Goal: Task Accomplishment & Management: Complete application form

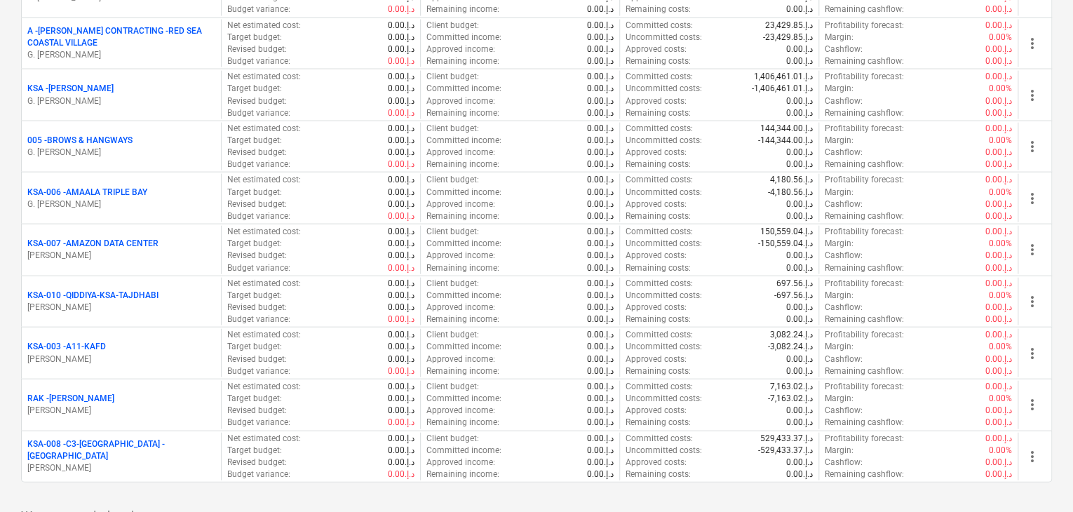
scroll to position [1613, 0]
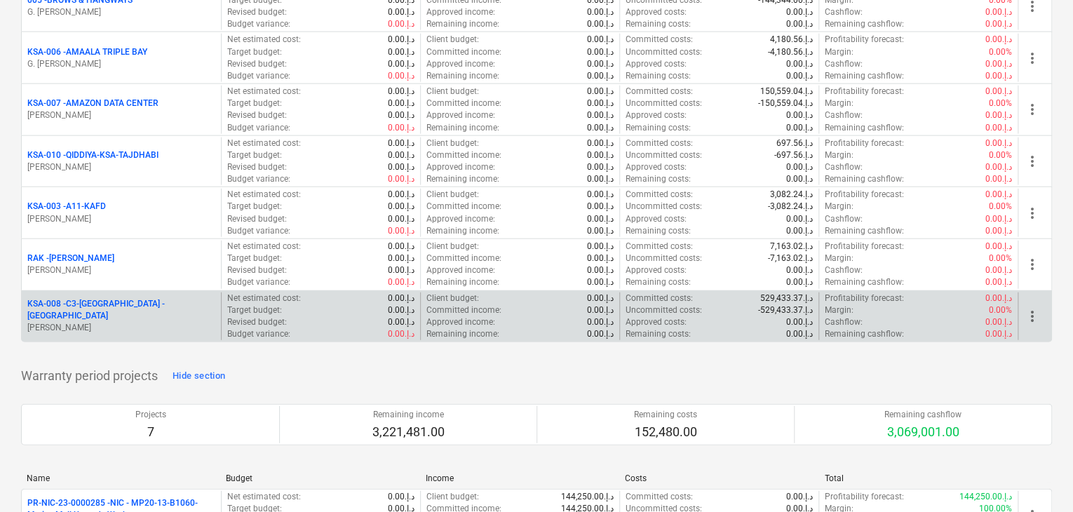
click at [118, 322] on p "[PERSON_NAME]" at bounding box center [121, 328] width 188 height 12
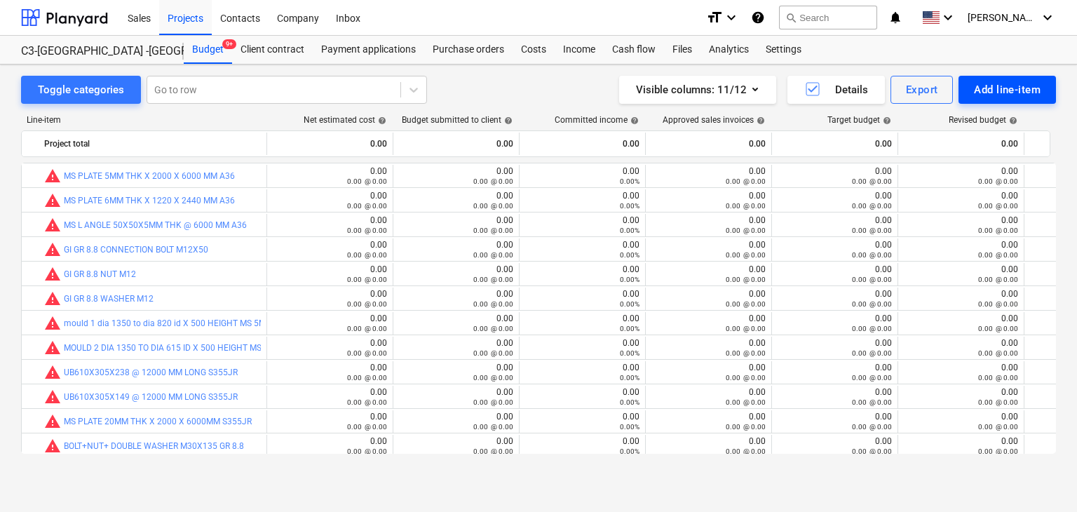
scroll to position [224, 0]
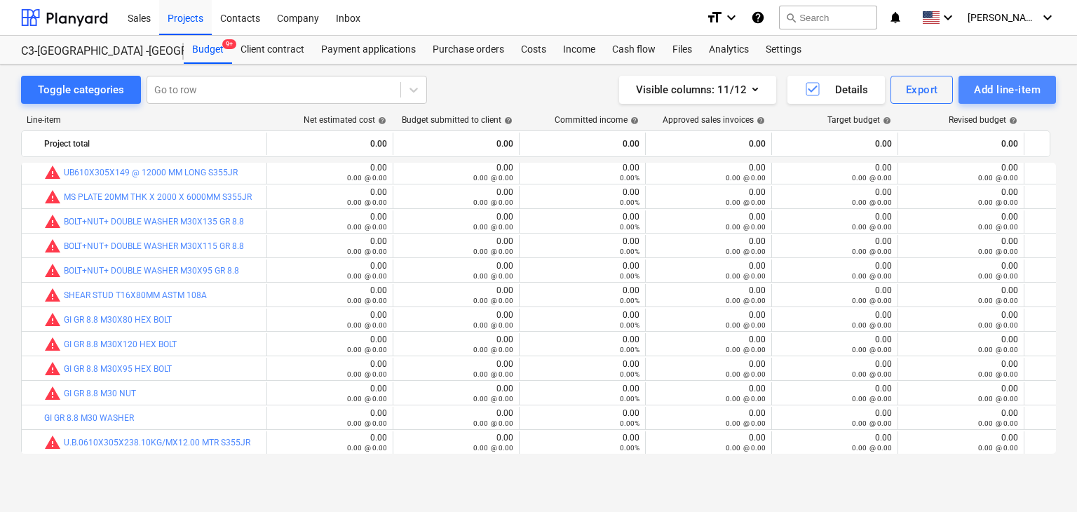
click at [990, 94] on div "Add line-item" at bounding box center [1007, 90] width 67 height 18
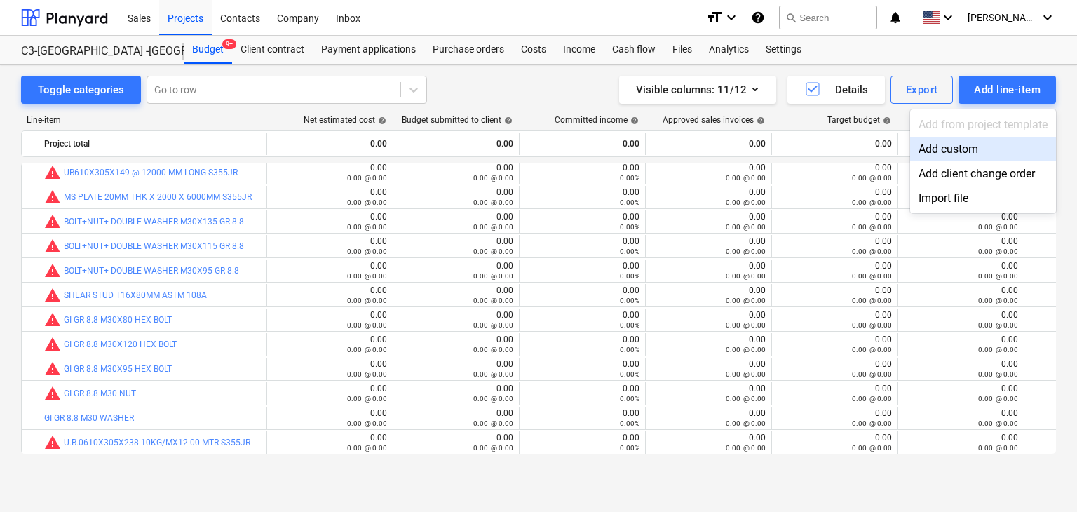
click at [954, 143] on div "Add custom" at bounding box center [983, 149] width 146 height 25
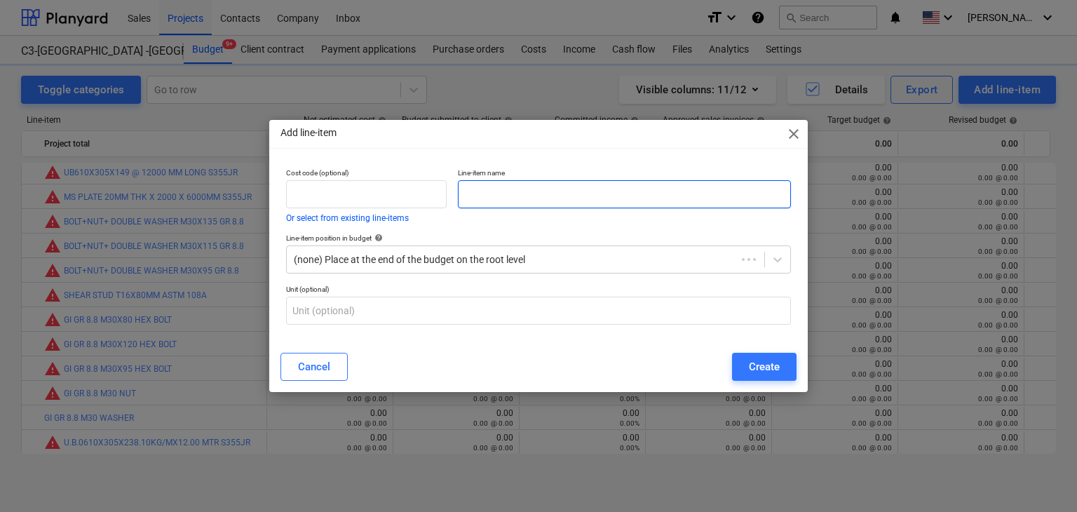
click at [513, 190] on input "text" at bounding box center [624, 194] width 333 height 28
paste input "ITEM: BRIDGE-STRUCTURAL STEEL ABRASIVE BLASTING TO SA 2.5 STD HEMPADUR AVANTGUA…"
type input "ITEM: BRIDGE-STRUCTURAL STEEL ABRASIVE BLASTING TO SA 2.5 STD HEMPADUR AVANTGUA…"
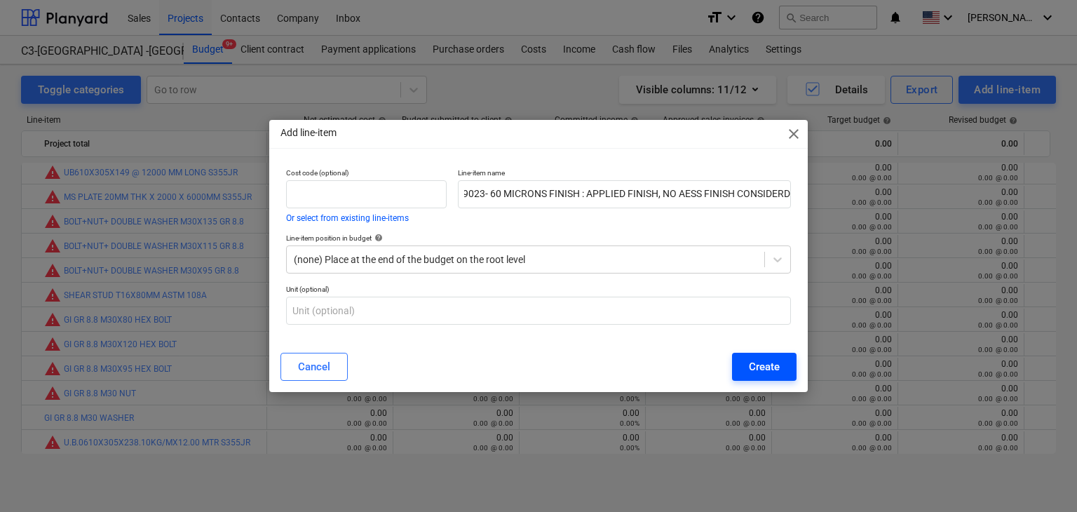
click at [775, 364] on div "Create" at bounding box center [764, 367] width 31 height 18
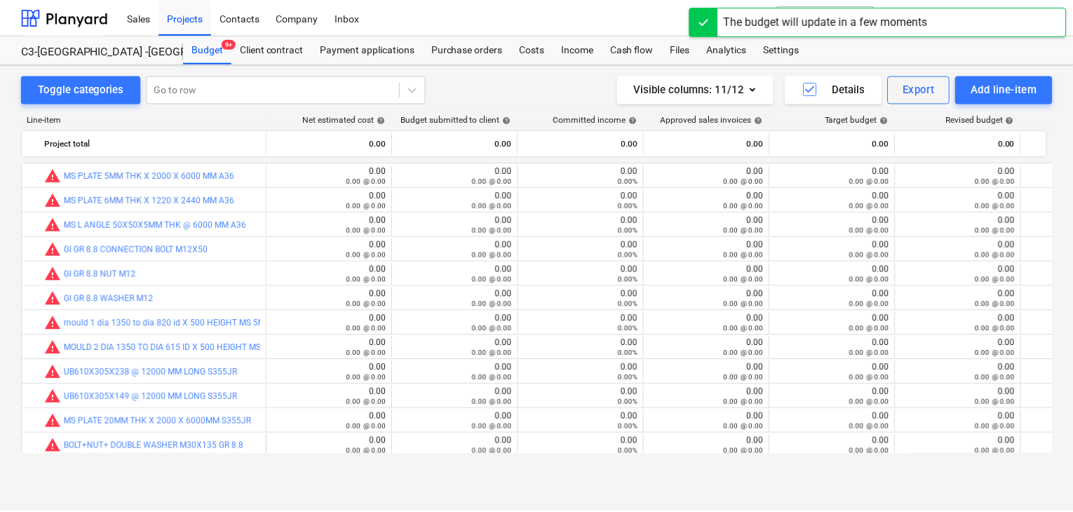
scroll to position [224, 0]
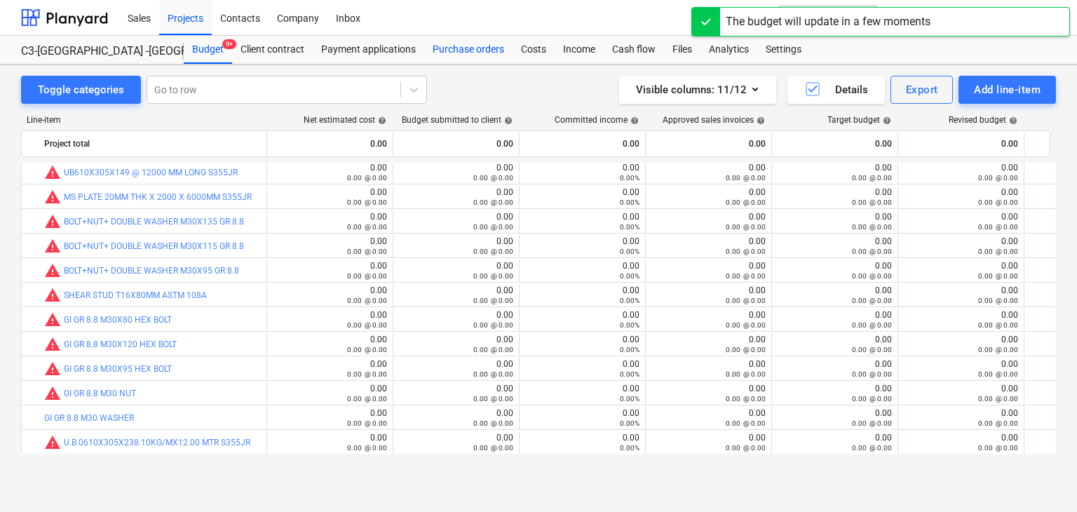
click at [476, 49] on div "Purchase orders" at bounding box center [468, 50] width 88 height 28
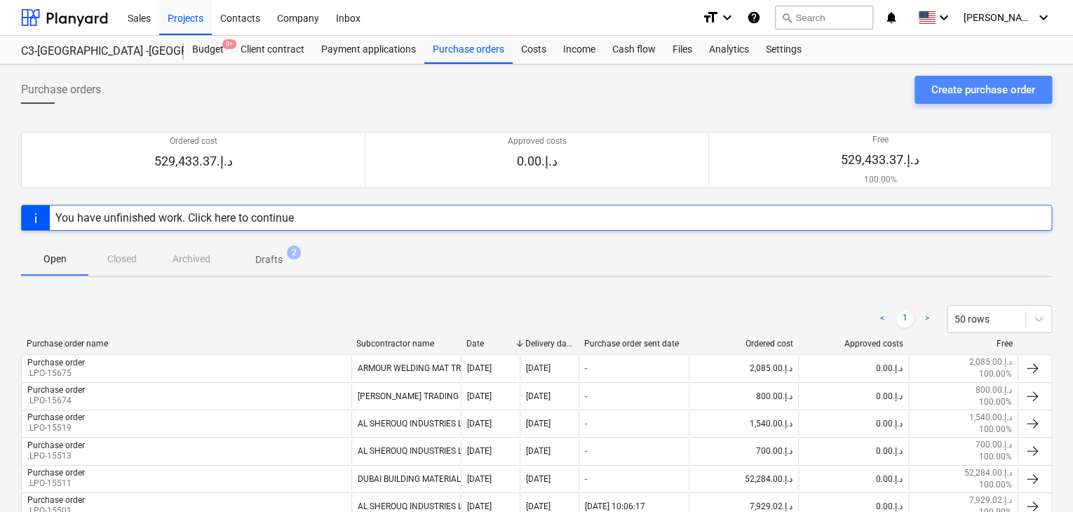
click at [937, 85] on div "Create purchase order" at bounding box center [983, 90] width 104 height 18
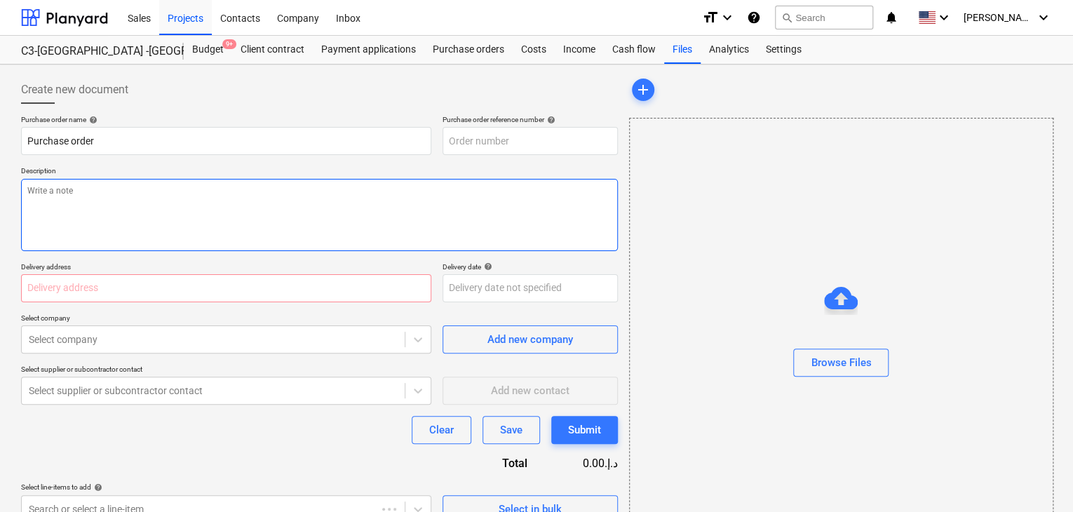
type textarea "x"
type input "KSA-008-PO-025"
click at [485, 189] on textarea at bounding box center [319, 215] width 597 height 72
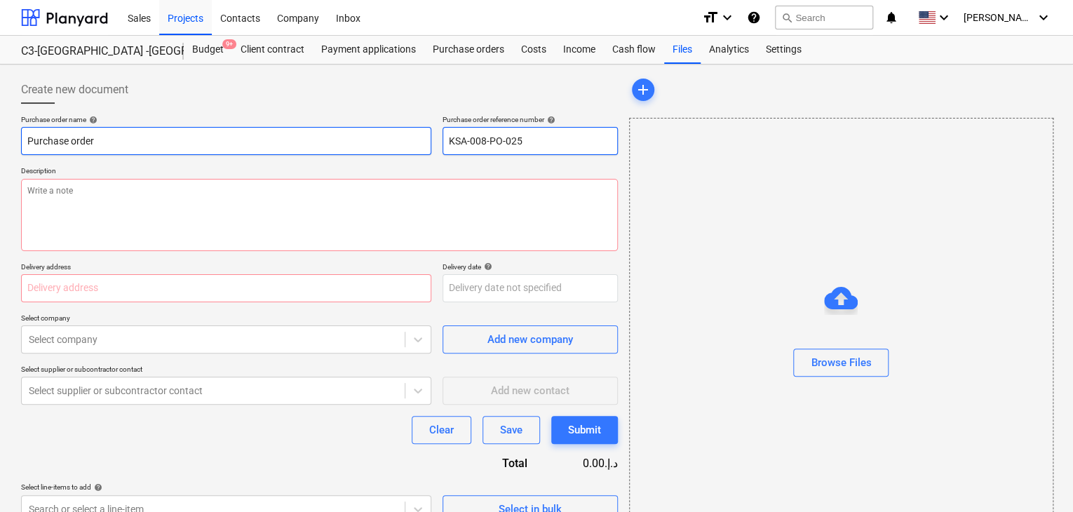
drag, startPoint x: 541, startPoint y: 133, endPoint x: 417, endPoint y: 133, distance: 124.1
click at [417, 133] on div "Purchase order name help Purchase order Purchase order reference number help KS…" at bounding box center [319, 135] width 597 height 40
type textarea "x"
type input "."
type textarea "x"
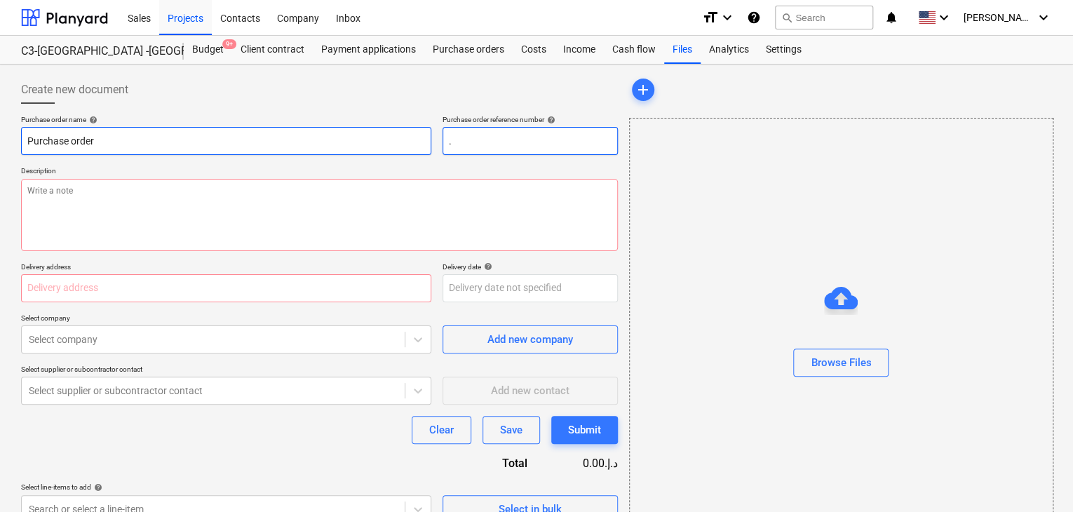
type input ".L"
type textarea "x"
type input ".LP"
type textarea "x"
type input ".LPO"
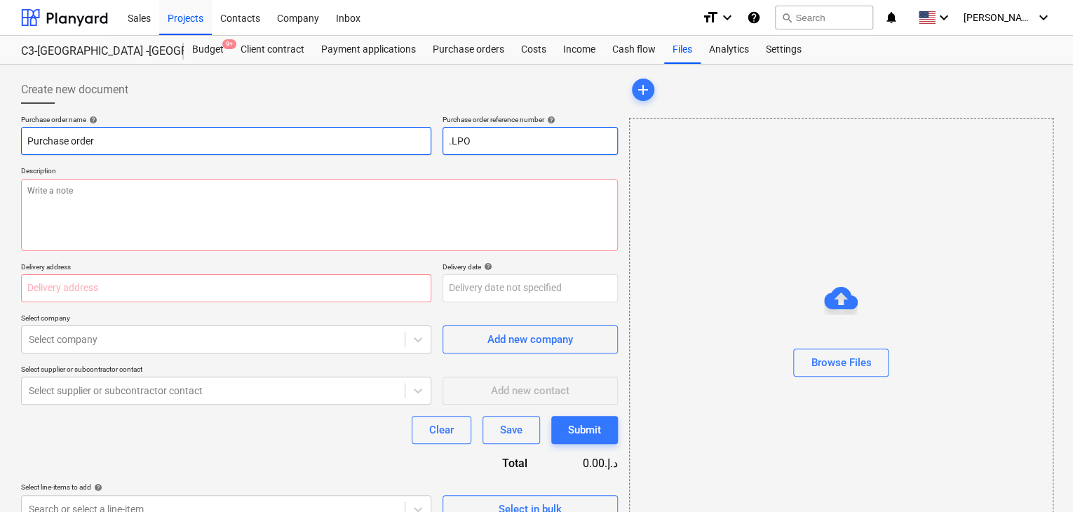
type textarea "x"
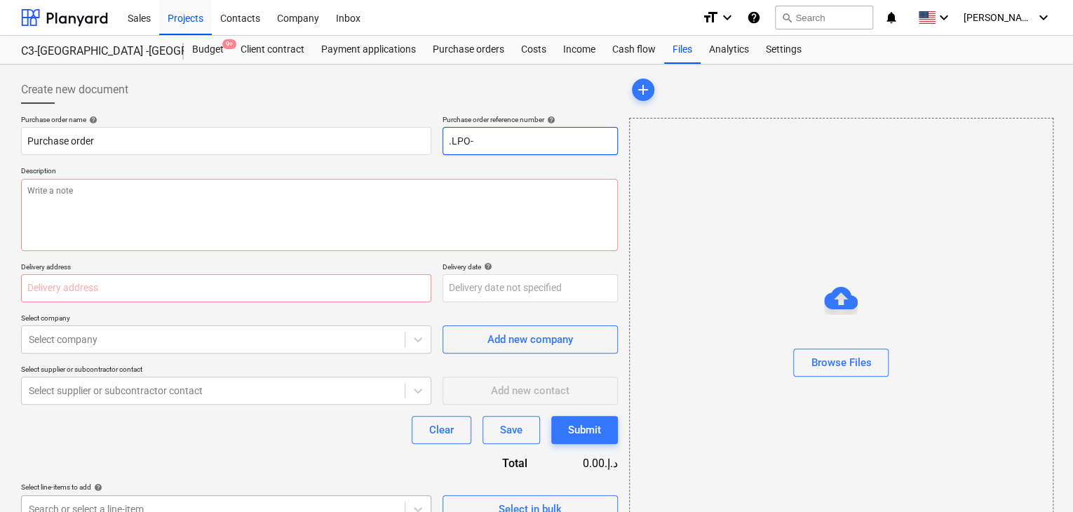
type input ".LPO-"
type textarea "x"
type input ".LPO-1"
type textarea "x"
type input ".LPO-15"
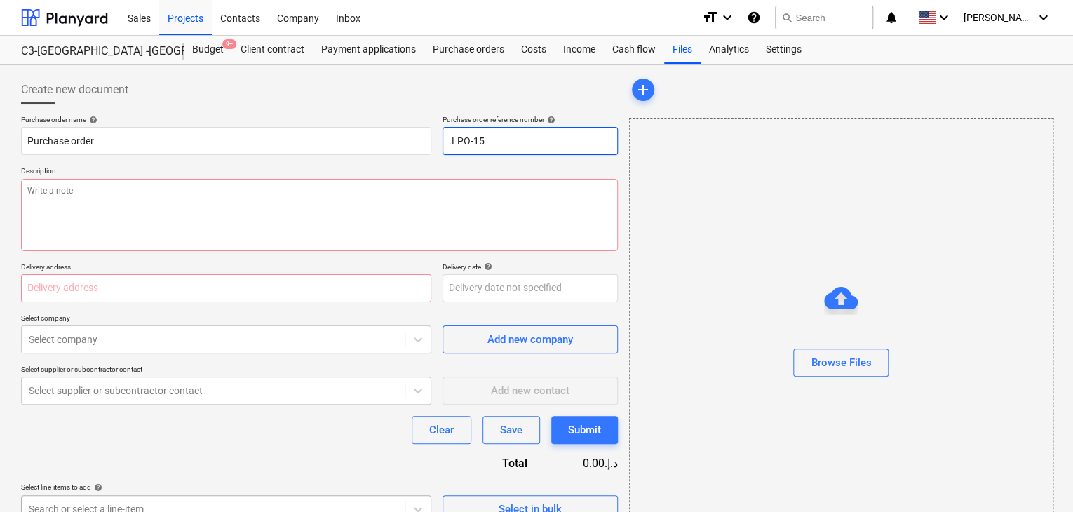
type textarea "x"
type input ".LPO-156"
type textarea "x"
type input ".LPO-1567"
type textarea "x"
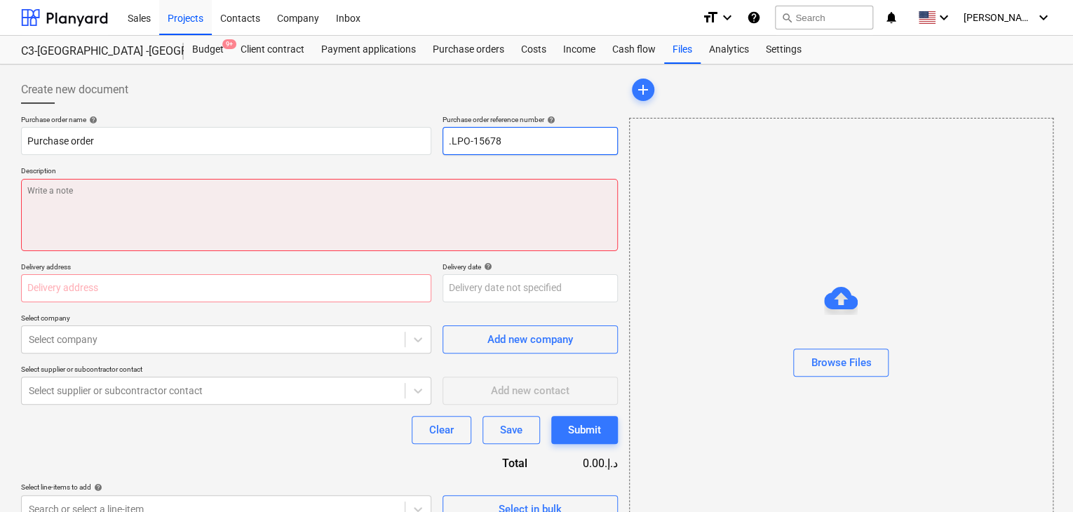
type input ".LPO-15678"
type textarea "x"
click at [186, 187] on textarea at bounding box center [319, 215] width 597 height 72
type textarea "0"
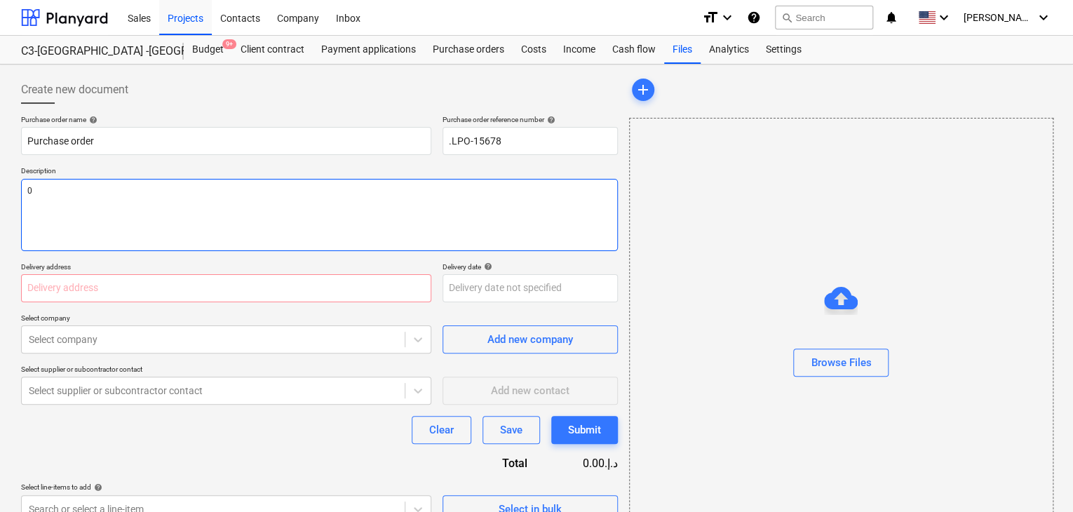
type textarea "x"
type textarea "06"
type textarea "x"
type textarea "06/"
type textarea "x"
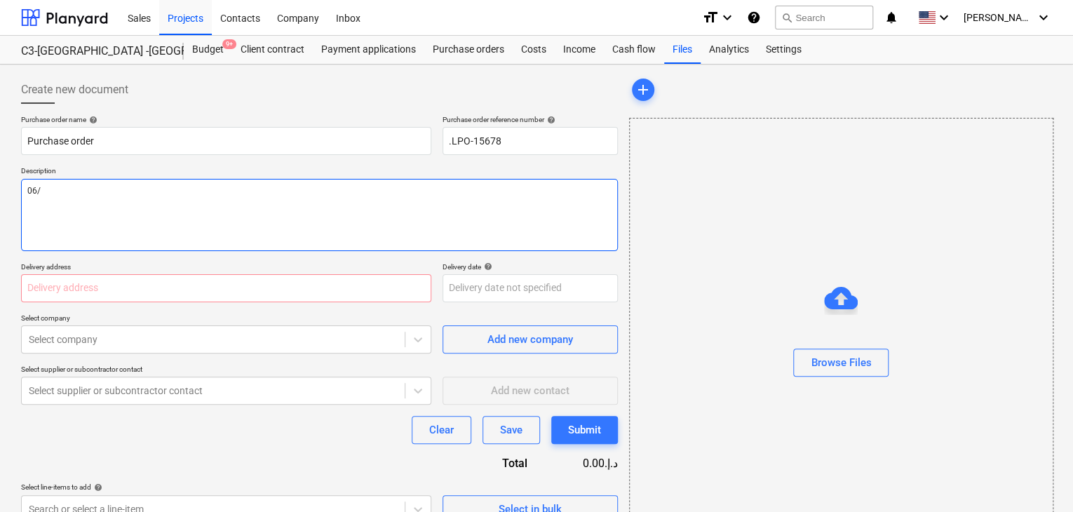
type textarea "06/O"
type textarea "x"
type textarea "06/OC"
type textarea "x"
type textarea "06/OCT"
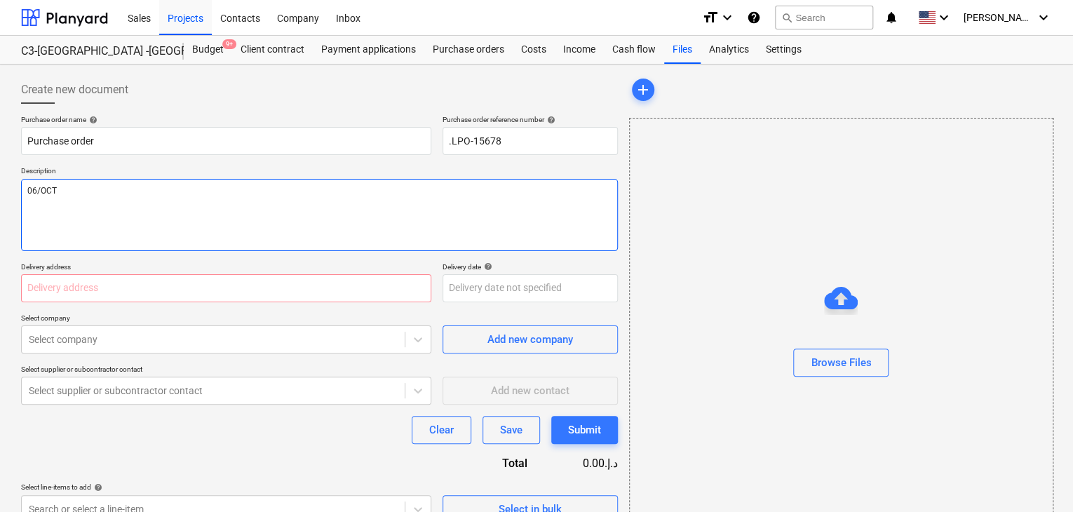
type textarea "x"
type textarea "06/OCT/"
type textarea "x"
type textarea "06/[DATE]"
type textarea "x"
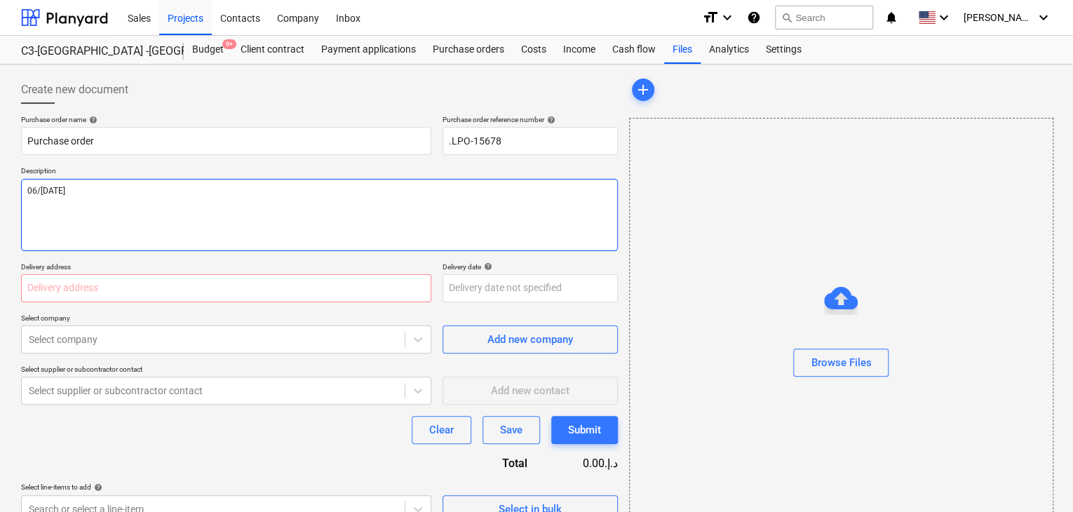
type textarea "[DATE]"
type textarea "x"
type textarea "[DATE]"
type textarea "x"
type textarea "[DATE]"
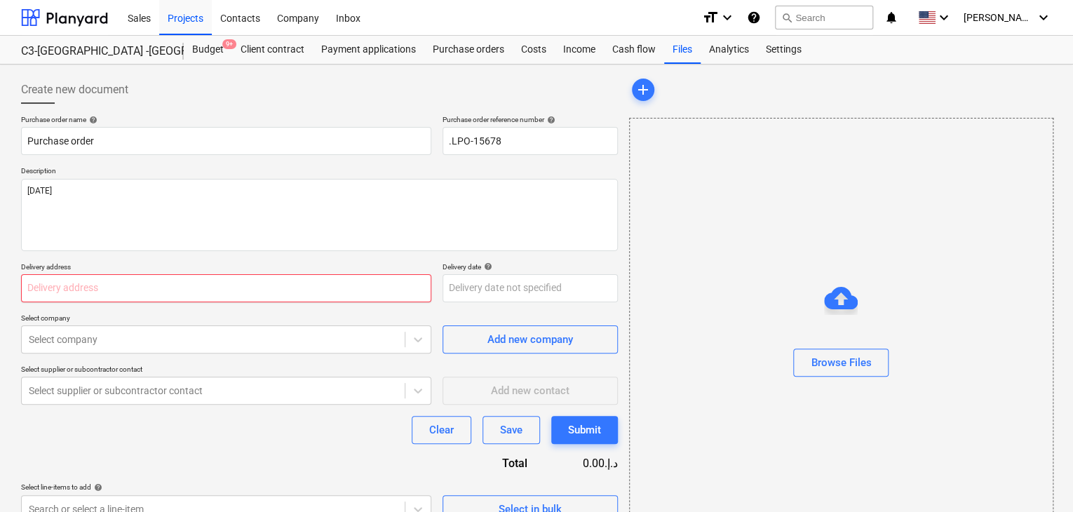
click at [80, 281] on input "text" at bounding box center [226, 288] width 410 height 28
type textarea "x"
type input "L"
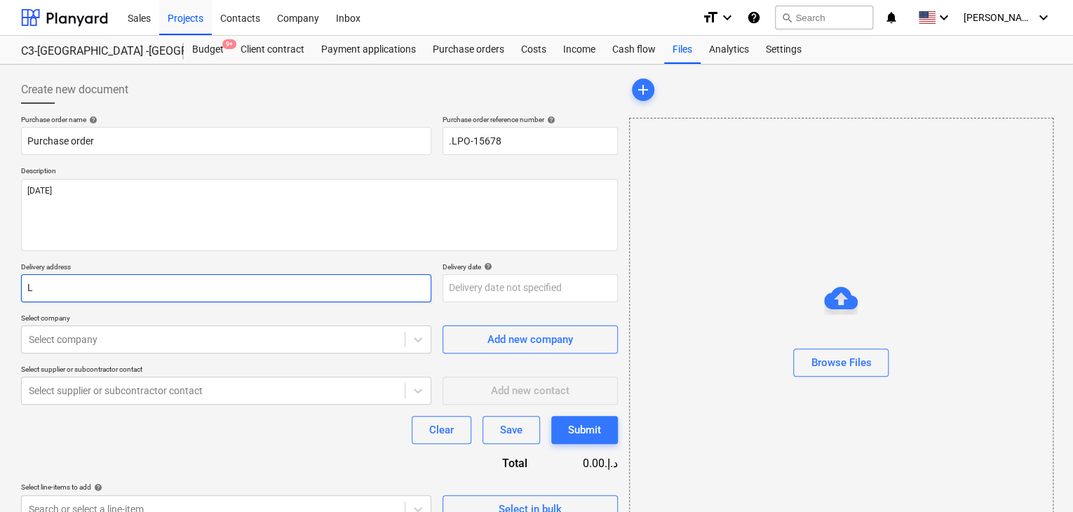
type textarea "x"
type input "LU"
type textarea "x"
type input "LUC"
type textarea "x"
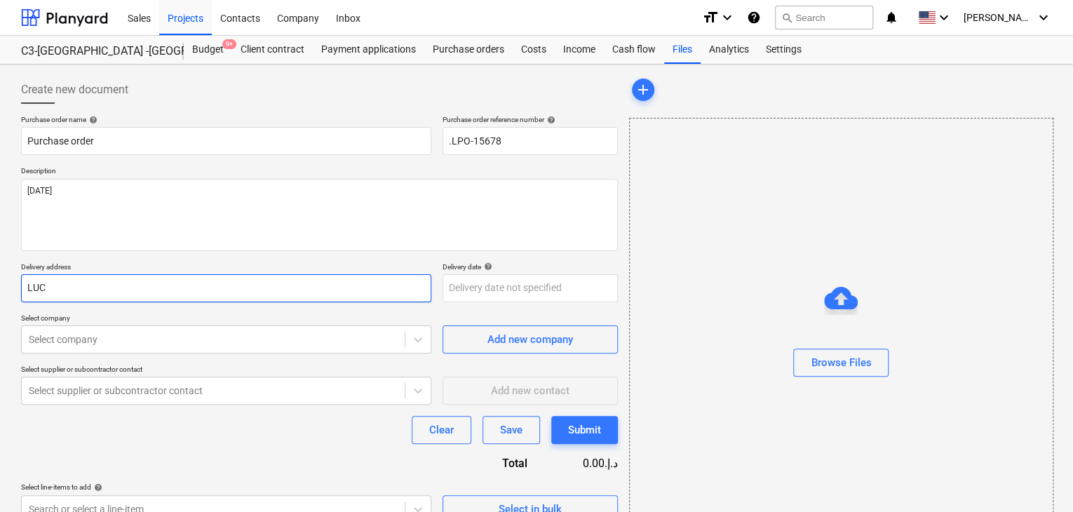
type input "LUCK"
type textarea "x"
type input "LUCKY"
type textarea "x"
type input "LUCKY"
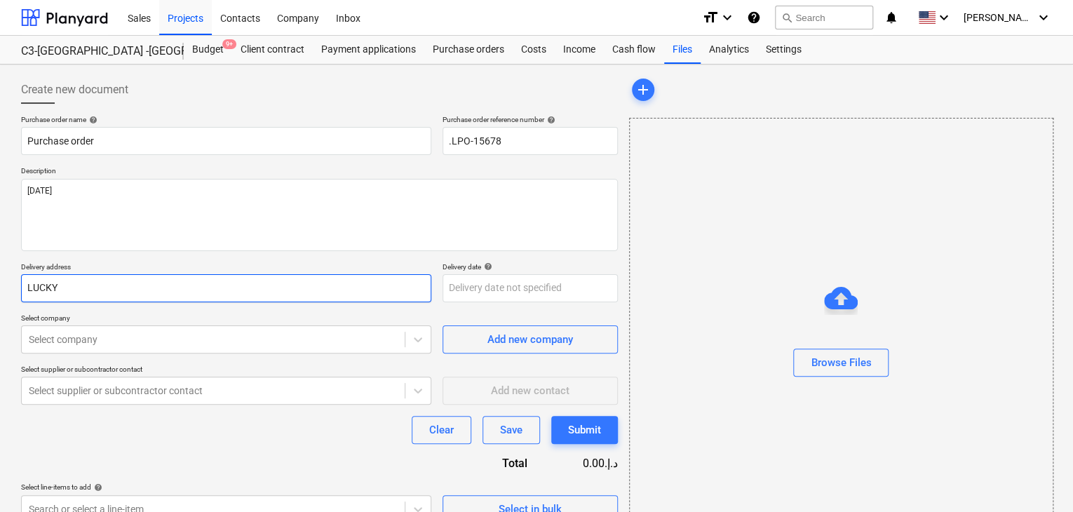
type textarea "x"
type input "LUCKY E"
type textarea "x"
type input "LUCKY EN"
type textarea "x"
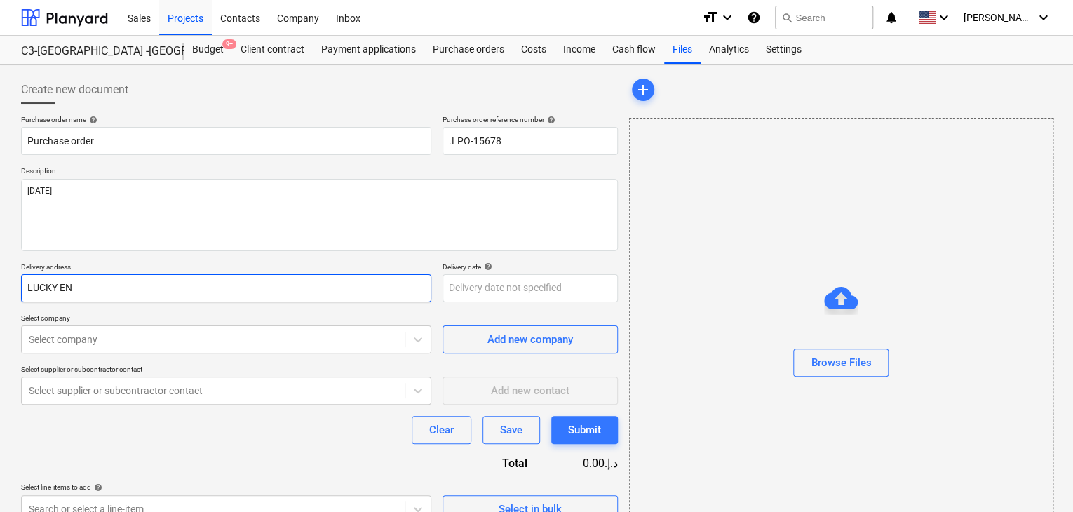
type input "LUCKY ENG"
type textarea "x"
type input "LUCKY ENGI"
type textarea "x"
type input "LUCKY ENGIN"
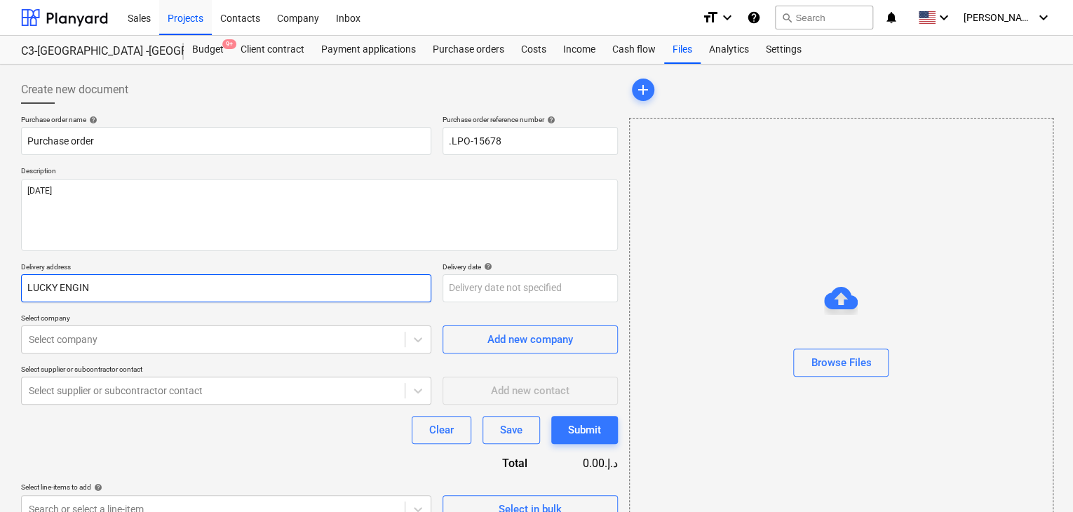
type textarea "x"
type input "LUCKY ENGINE"
type textarea "x"
type input "LUCKY ENGINEE"
type textarea "x"
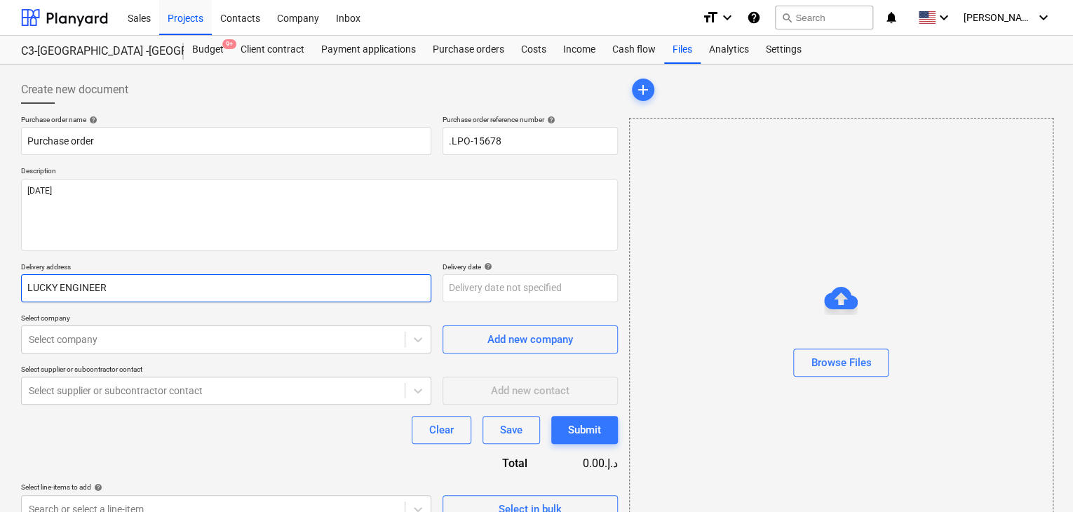
type input "LUCKY ENGINEERI"
type textarea "x"
type input "LUCKY ENGINEERIN"
type textarea "x"
type input "LUCKY ENGINEERING"
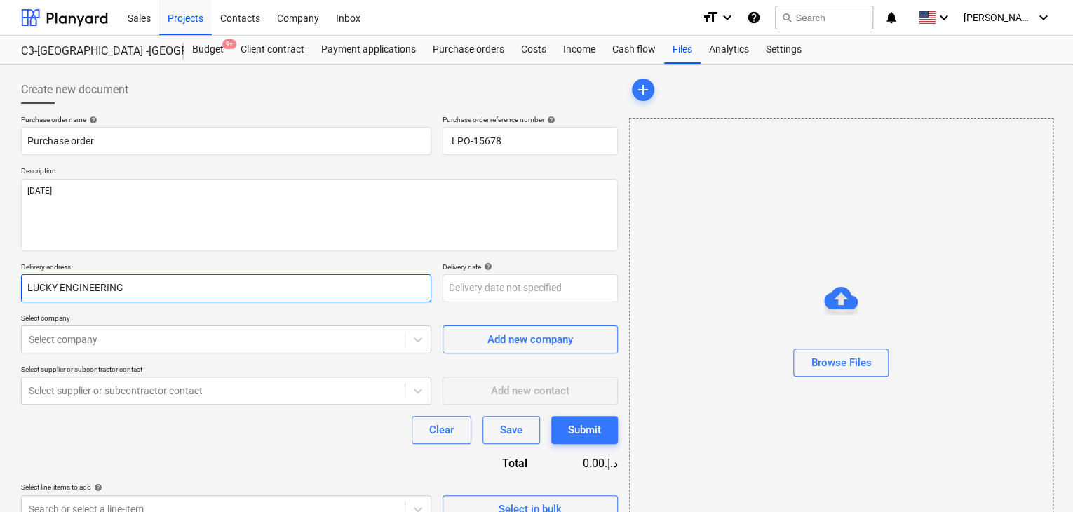
type textarea "x"
type input "LUCKY ENGINEERING"
type textarea "x"
type input "LUCKY ENGINEERING S"
type textarea "x"
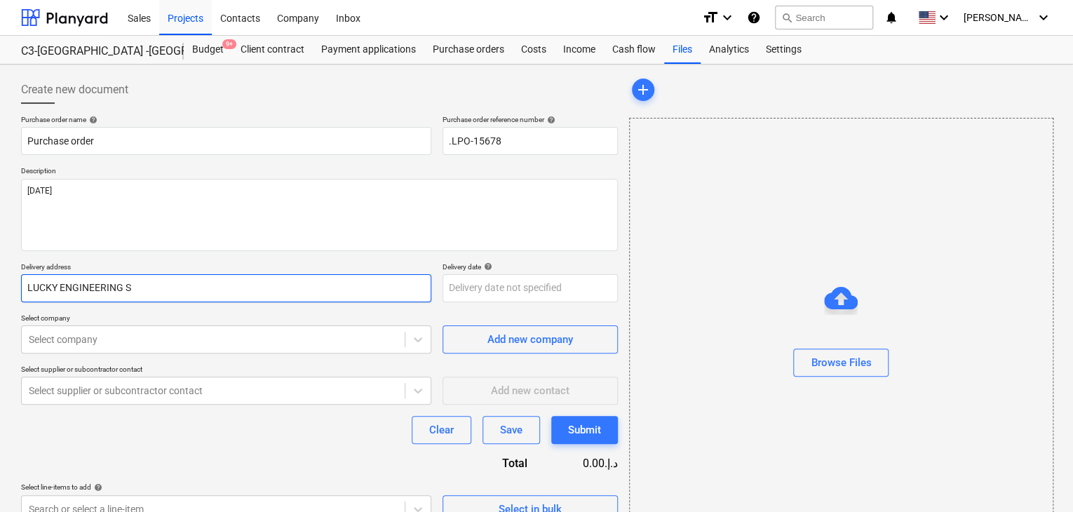
type input "LUCKY ENGINEERING SE"
type textarea "x"
type input "LUCKY ENGINEERING SER"
type textarea "x"
type input "LUCKY ENGINEERING SERV"
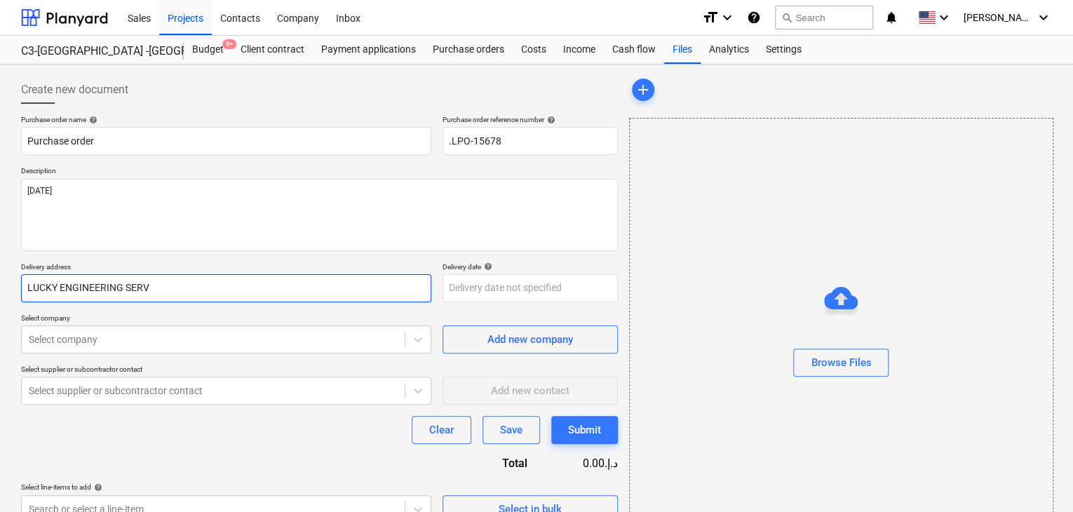
type textarea "x"
type input "LUCKY ENGINEERING SERVI"
type textarea "x"
type input "LUCKY ENGINEERING SERVIC"
type textarea "x"
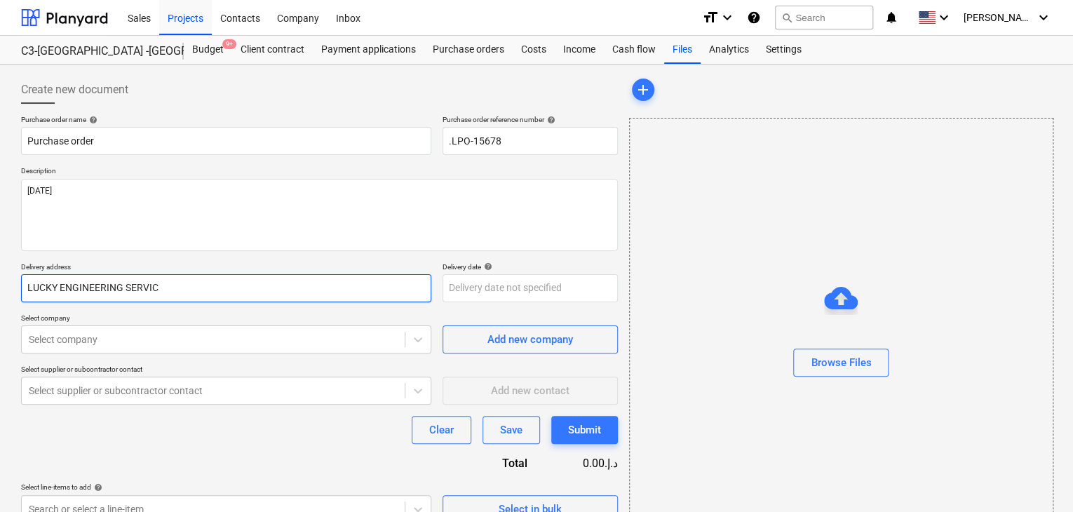
type input "LUCKY ENGINEERING SERVICE"
type textarea "x"
type input "LUCKY ENGINEERING SERVICES"
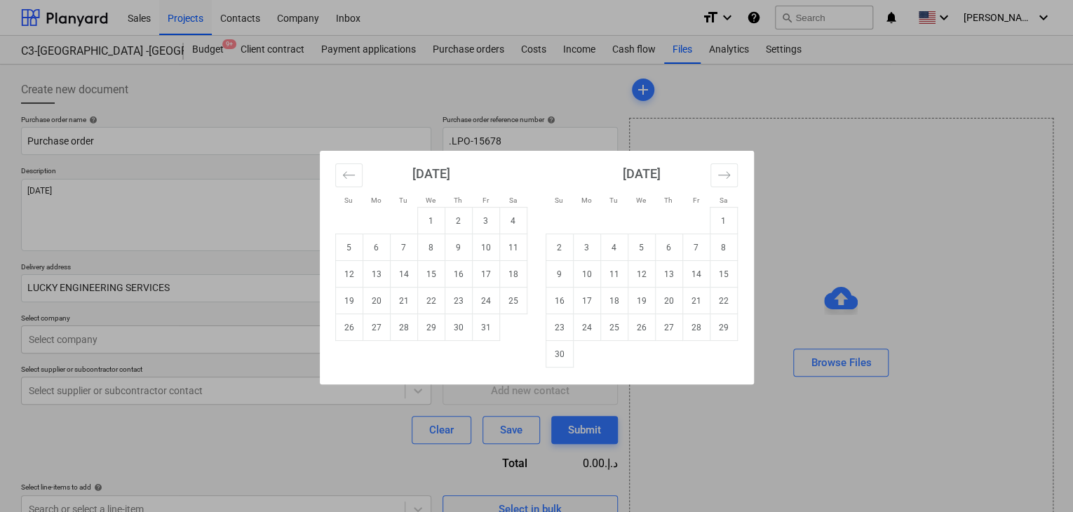
click at [486, 292] on body "Sales Projects Contacts Company Inbox format_size keyboard_arrow_down help sear…" at bounding box center [536, 256] width 1073 height 512
click at [426, 323] on td "29" at bounding box center [430, 327] width 27 height 27
type textarea "x"
type input "[DATE]"
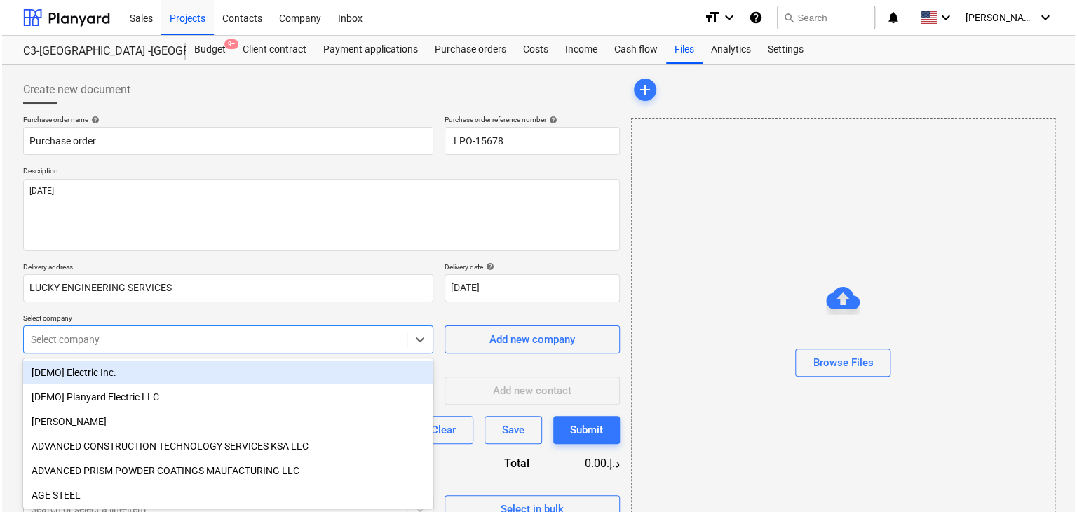
scroll to position [50, 0]
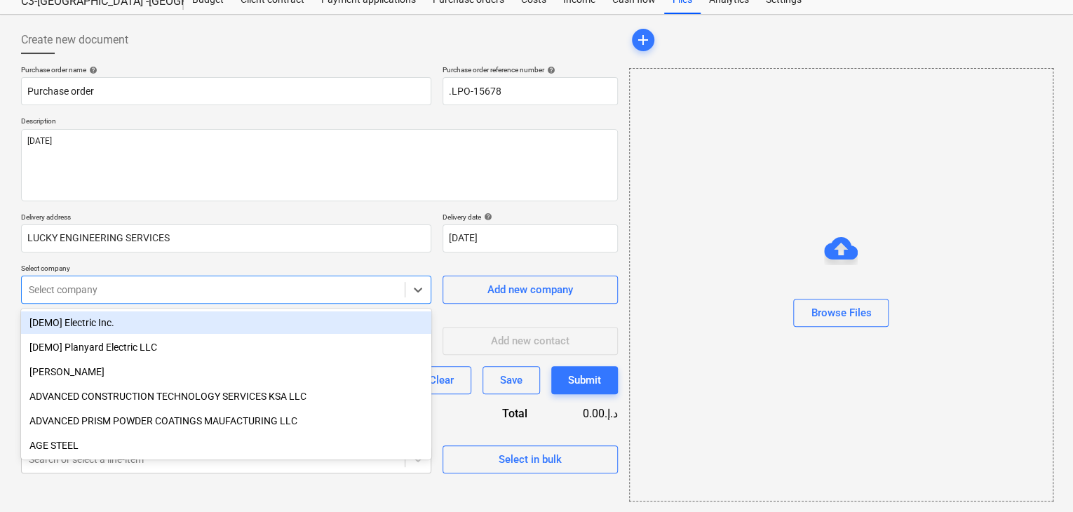
click at [138, 335] on body "Sales Projects Contacts Company Inbox format_size keyboard_arrow_down help sear…" at bounding box center [536, 206] width 1073 height 512
click at [490, 297] on div "Add new company" at bounding box center [530, 290] width 86 height 18
type textarea "x"
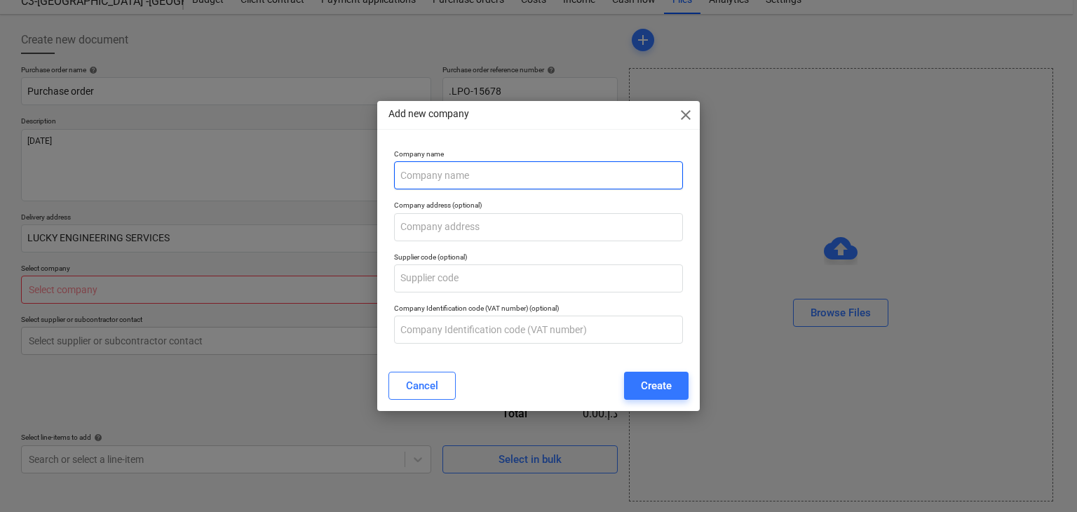
click at [424, 171] on input "text" at bounding box center [539, 175] width 290 height 28
type input "ASMECO COATING IND. L.L.C"
click at [651, 400] on div "Cancel Create" at bounding box center [539, 385] width 318 height 39
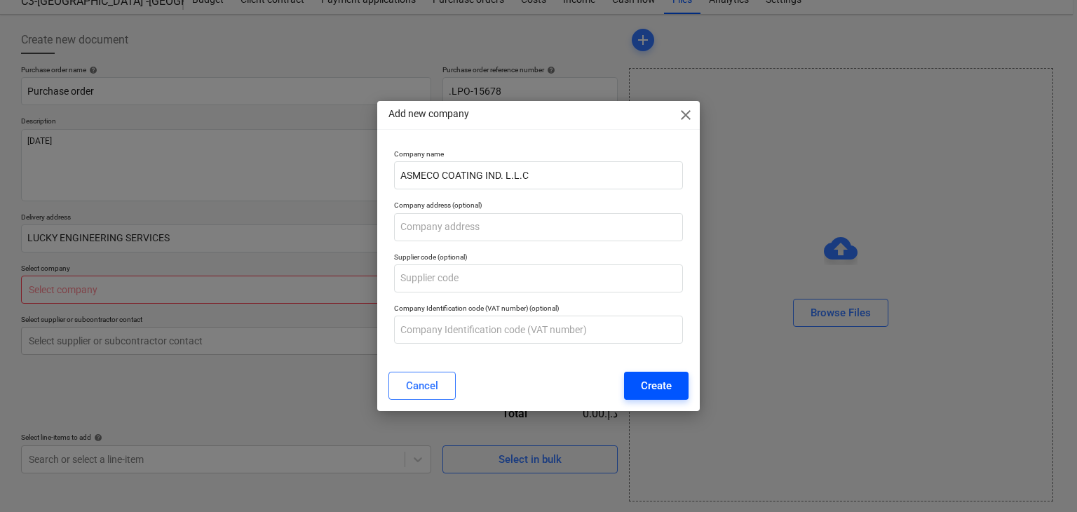
click at [652, 386] on div "Create" at bounding box center [656, 386] width 31 height 18
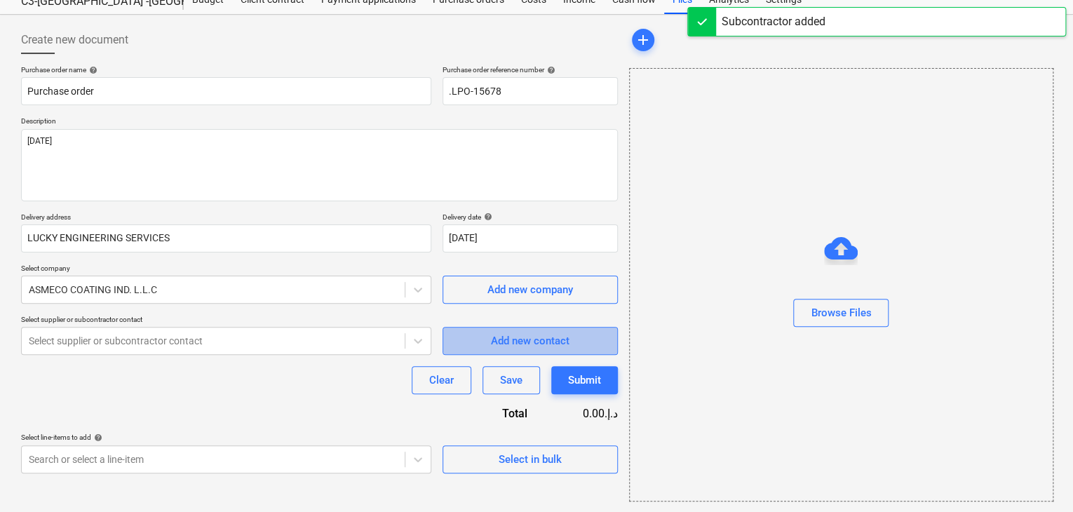
click at [471, 346] on span "Add new contact" at bounding box center [530, 341] width 140 height 18
type textarea "x"
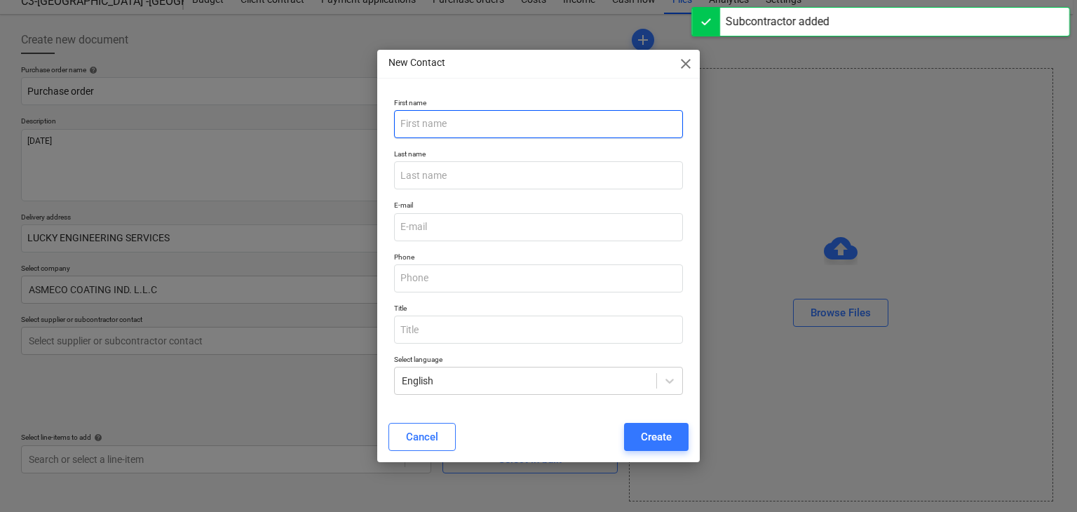
click at [426, 119] on input "text" at bounding box center [539, 124] width 290 height 28
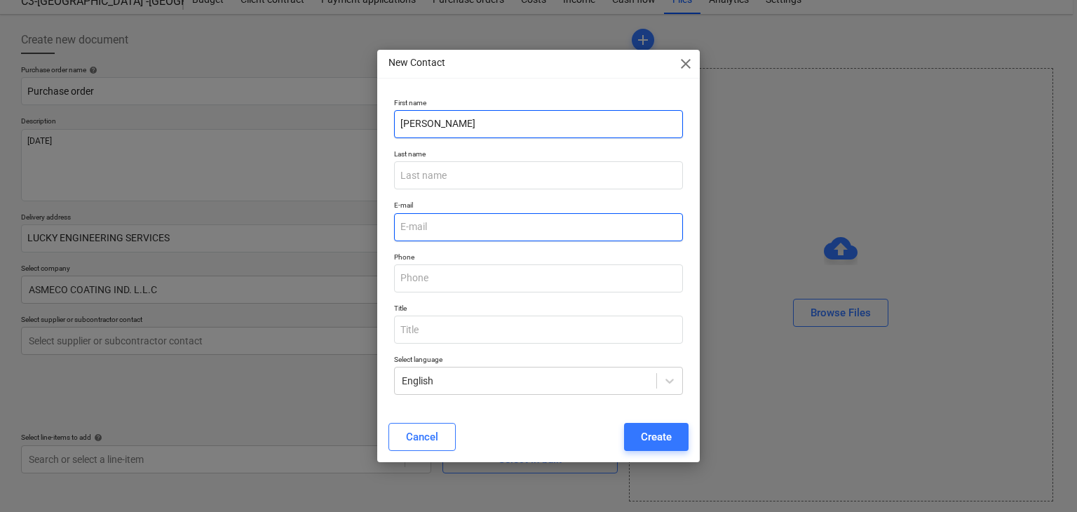
type input "[PERSON_NAME]"
click at [411, 225] on input "email" at bounding box center [539, 227] width 290 height 28
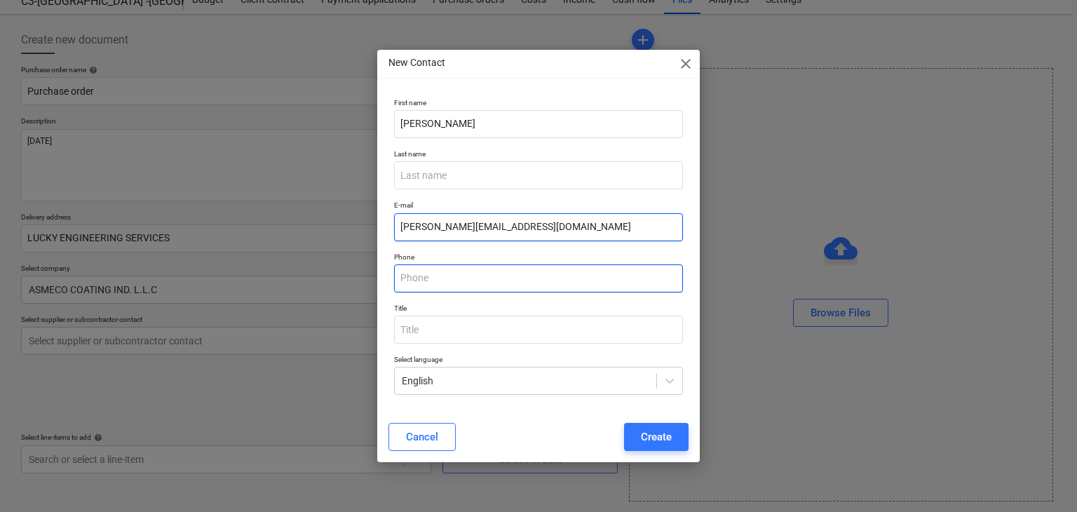
type input "[PERSON_NAME][EMAIL_ADDRESS][DOMAIN_NAME]"
click at [421, 281] on input "text" at bounding box center [539, 278] width 290 height 28
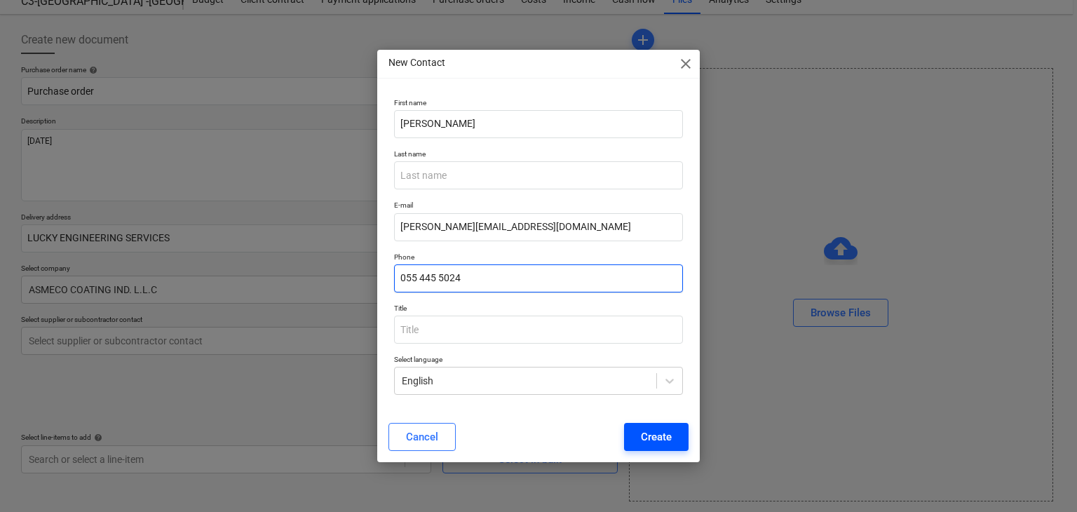
type input "055 445 5024"
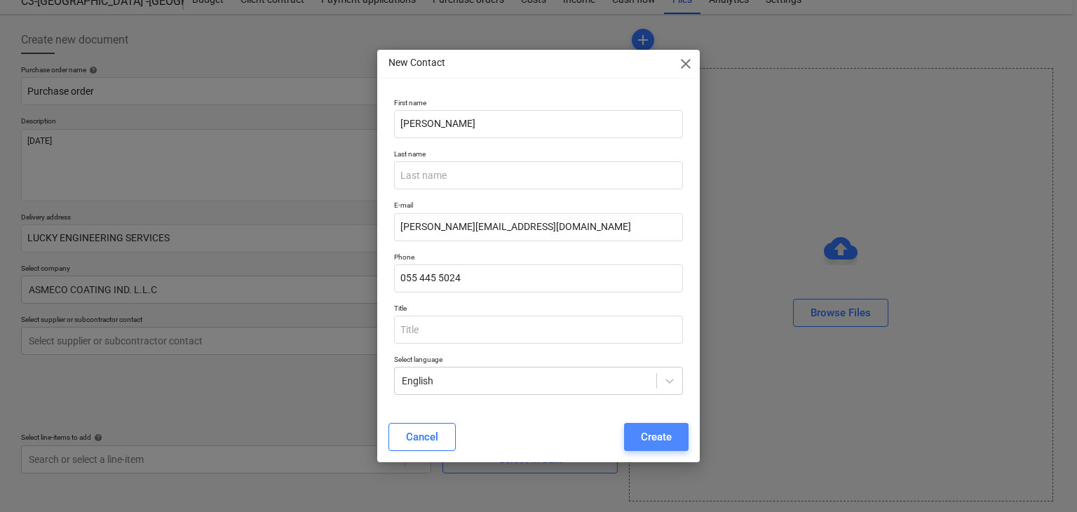
click at [676, 431] on button "Create" at bounding box center [656, 437] width 65 height 28
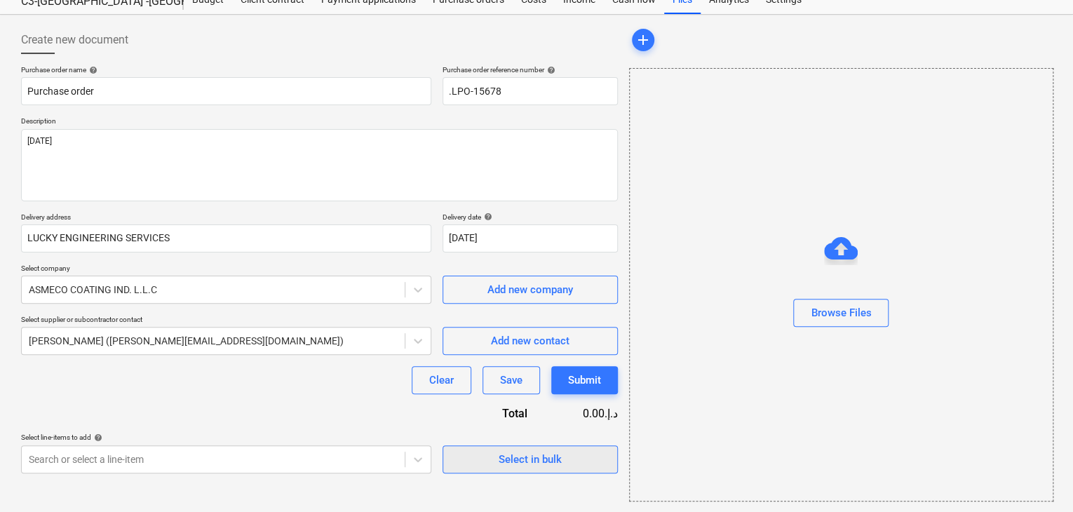
click at [466, 454] on span "Select in bulk" at bounding box center [530, 459] width 140 height 18
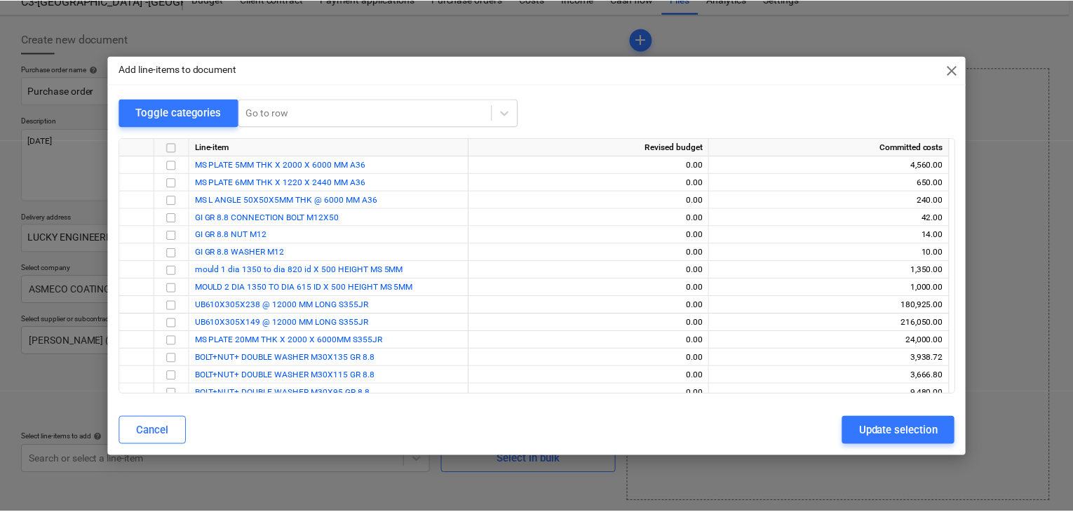
scroll to position [236, 0]
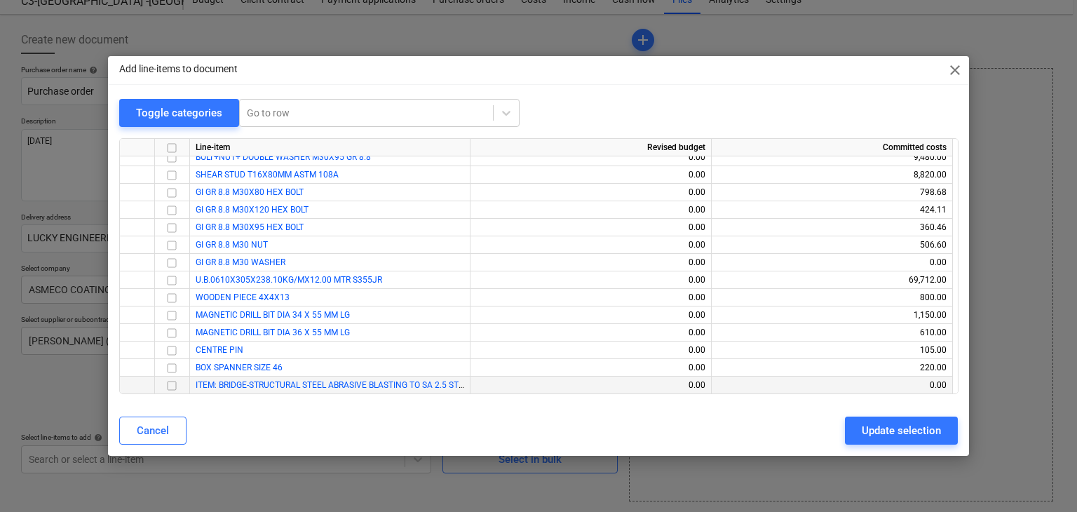
click at [168, 385] on input "checkbox" at bounding box center [171, 385] width 17 height 17
click at [872, 435] on div "Update selection" at bounding box center [901, 430] width 79 height 18
type textarea "x"
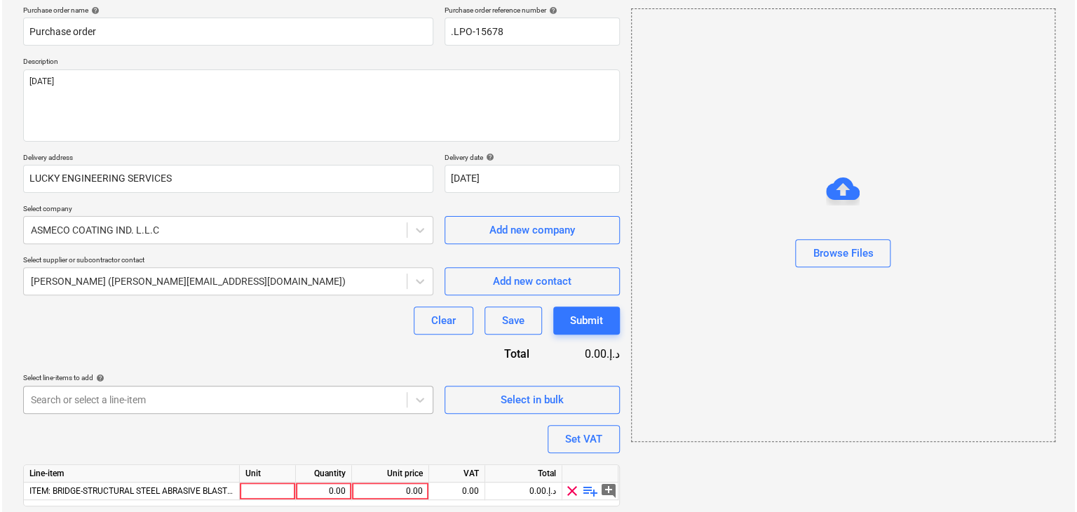
scroll to position [154, 0]
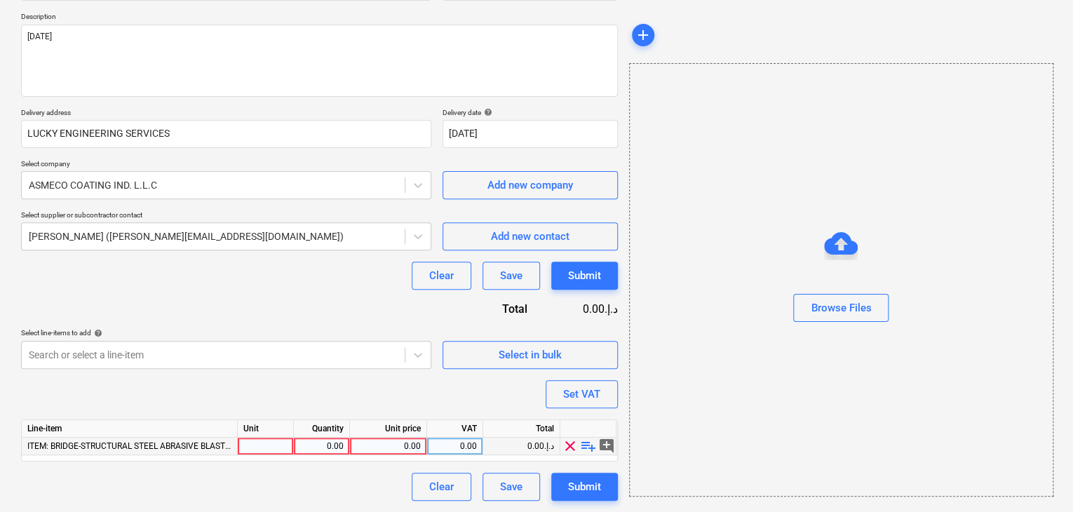
click at [255, 447] on div at bounding box center [266, 447] width 56 height 18
type input "ton"
type textarea "x"
click at [301, 443] on div "0.00" at bounding box center [321, 447] width 44 height 18
type input "1"
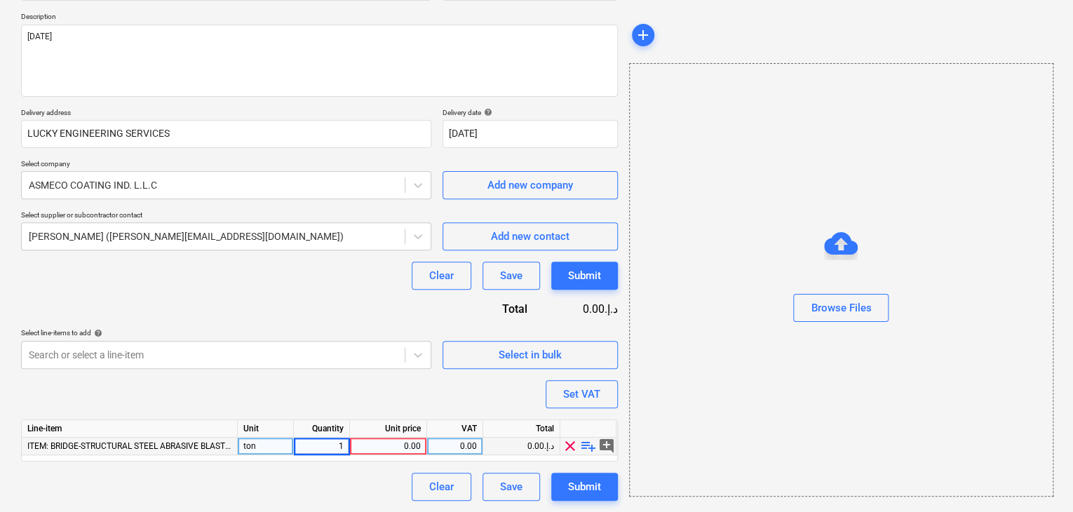
type textarea "x"
click at [378, 440] on div "0.00" at bounding box center [388, 447] width 65 height 18
type input "1300"
type textarea "x"
drag, startPoint x: 709, startPoint y: 376, endPoint x: 659, endPoint y: 376, distance: 49.8
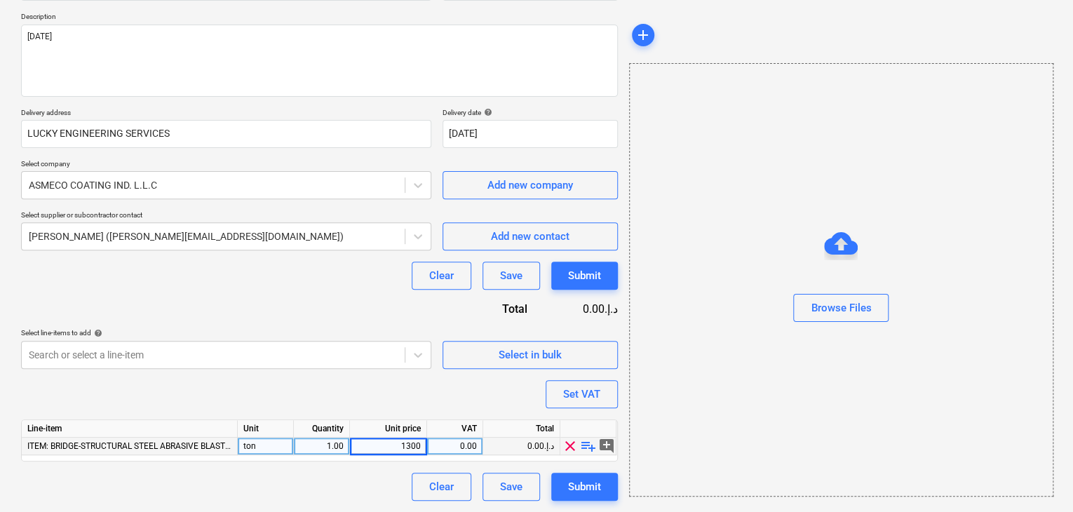
click at [706, 376] on div "Browse Files" at bounding box center [841, 279] width 424 height 433
click at [572, 399] on div "Set VAT" at bounding box center [581, 394] width 37 height 18
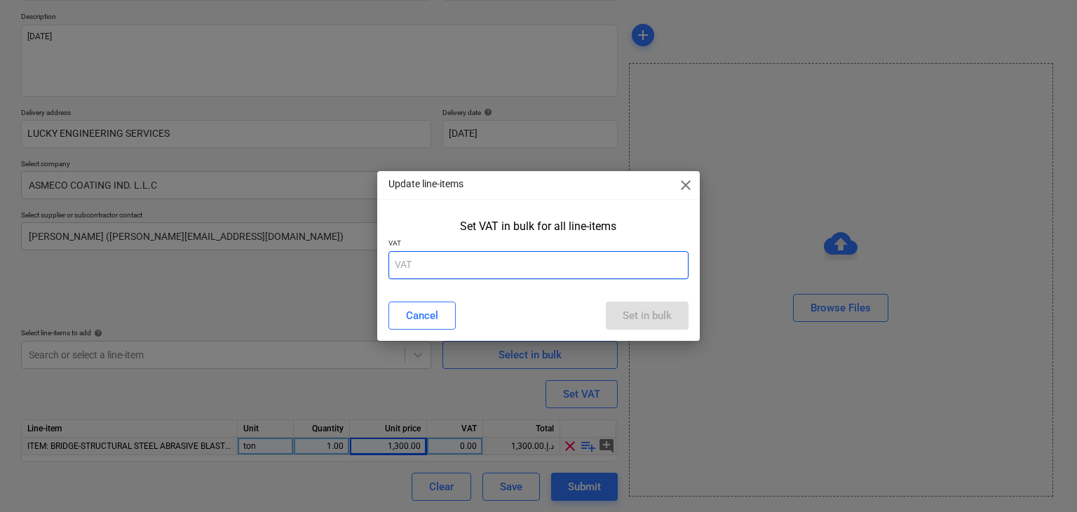
click at [473, 273] on input "text" at bounding box center [539, 265] width 301 height 28
type input "5"
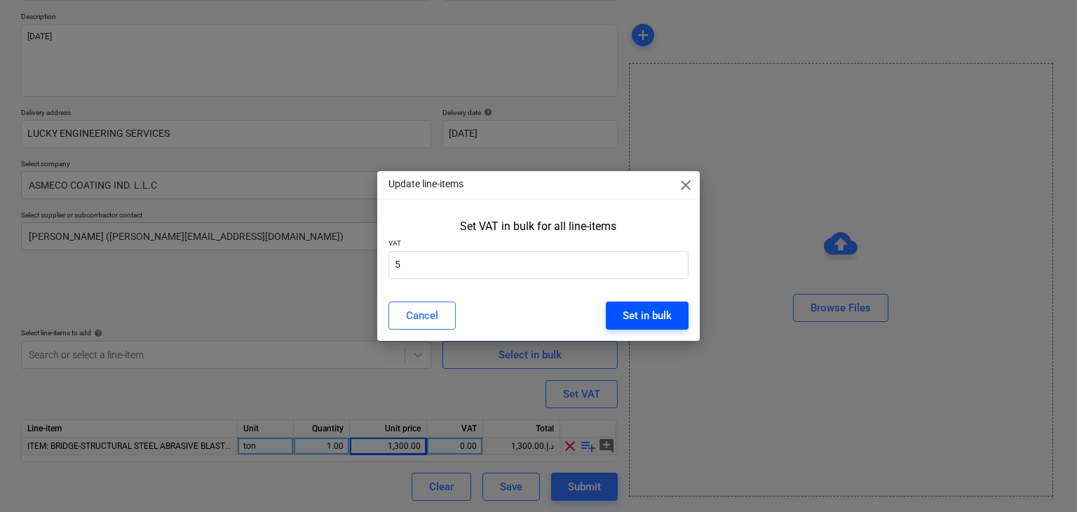
drag, startPoint x: 632, startPoint y: 323, endPoint x: 621, endPoint y: 320, distance: 11.8
click at [633, 323] on div "Set in bulk" at bounding box center [647, 315] width 49 height 18
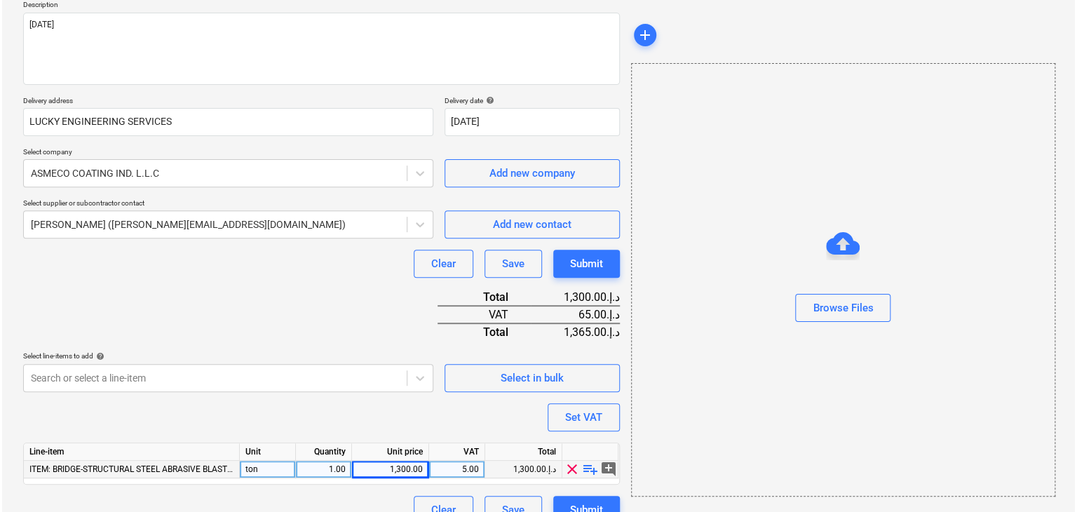
scroll to position [189, 0]
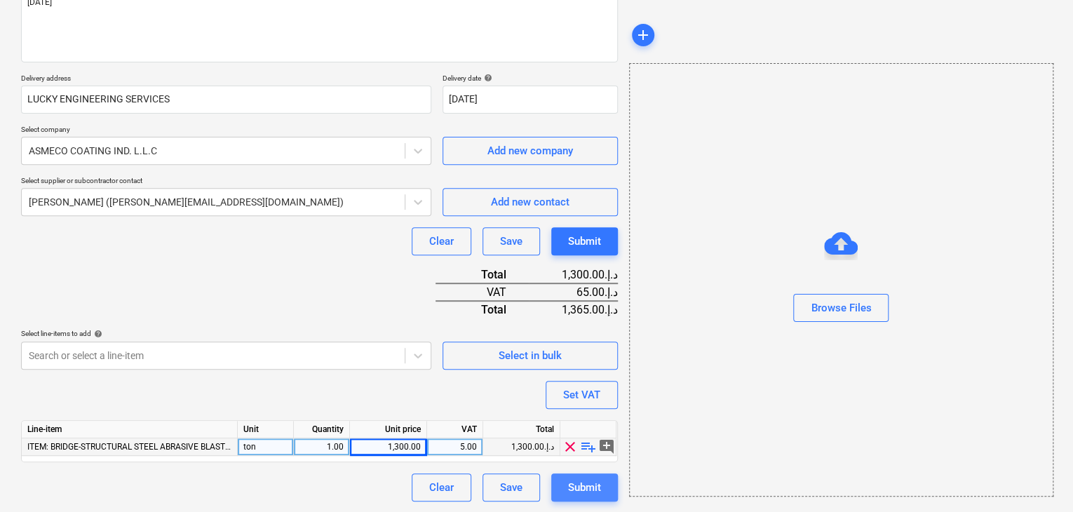
click at [593, 486] on div "Submit" at bounding box center [584, 487] width 33 height 18
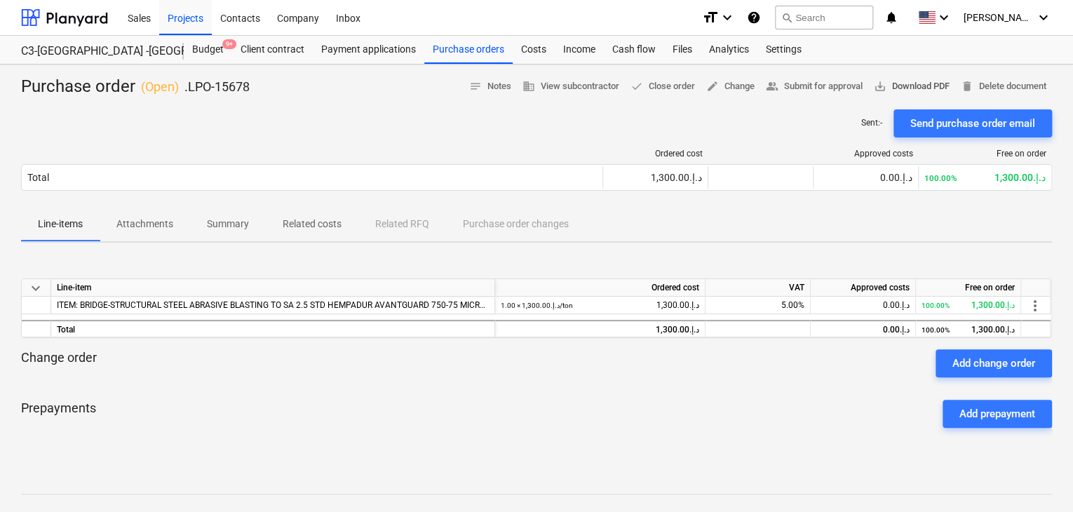
click at [922, 84] on span "save_alt Download PDF" at bounding box center [912, 87] width 76 height 16
click at [177, 29] on div "Projects" at bounding box center [185, 17] width 53 height 36
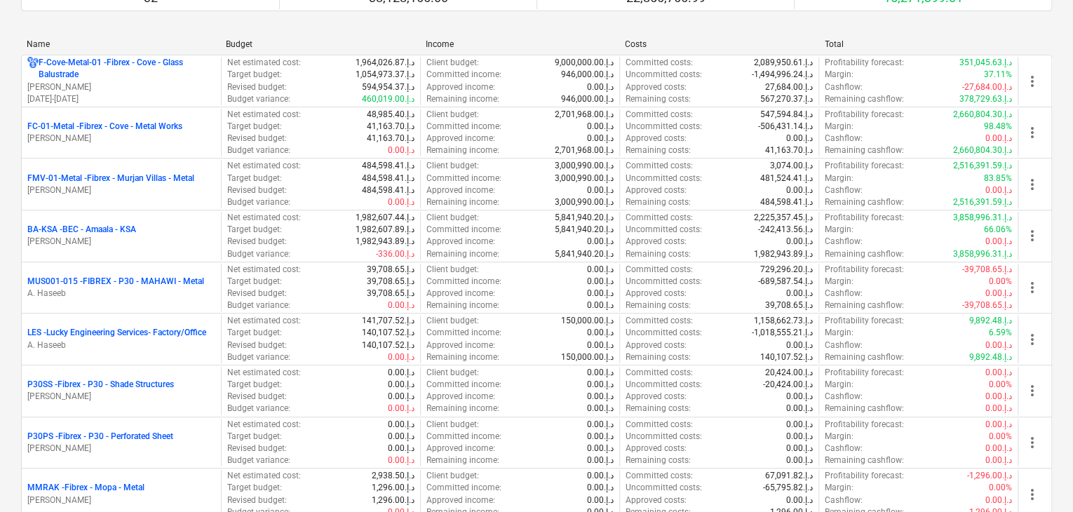
scroll to position [281, 0]
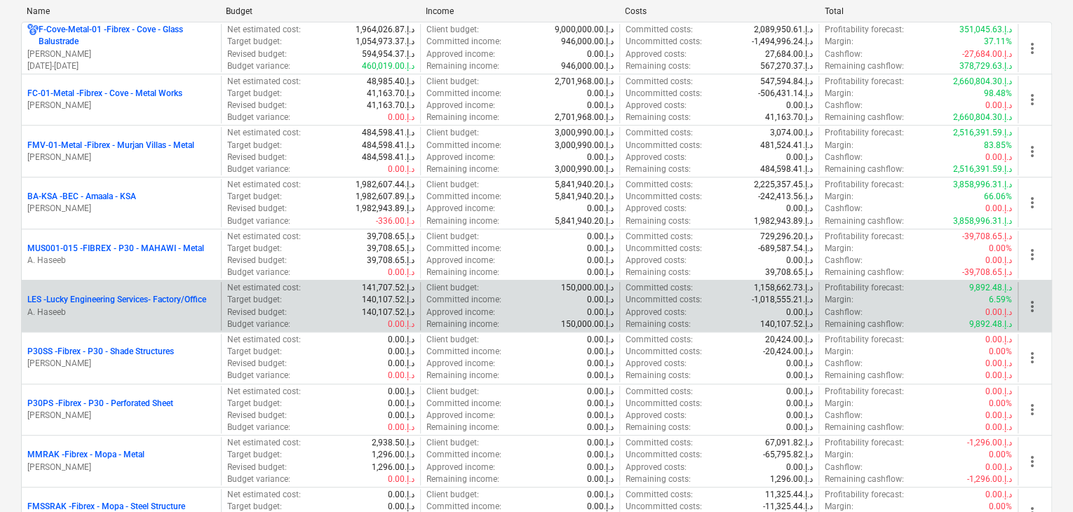
click at [154, 299] on p "LES - Lucky Engineering Services- Factory/Office" at bounding box center [116, 300] width 179 height 12
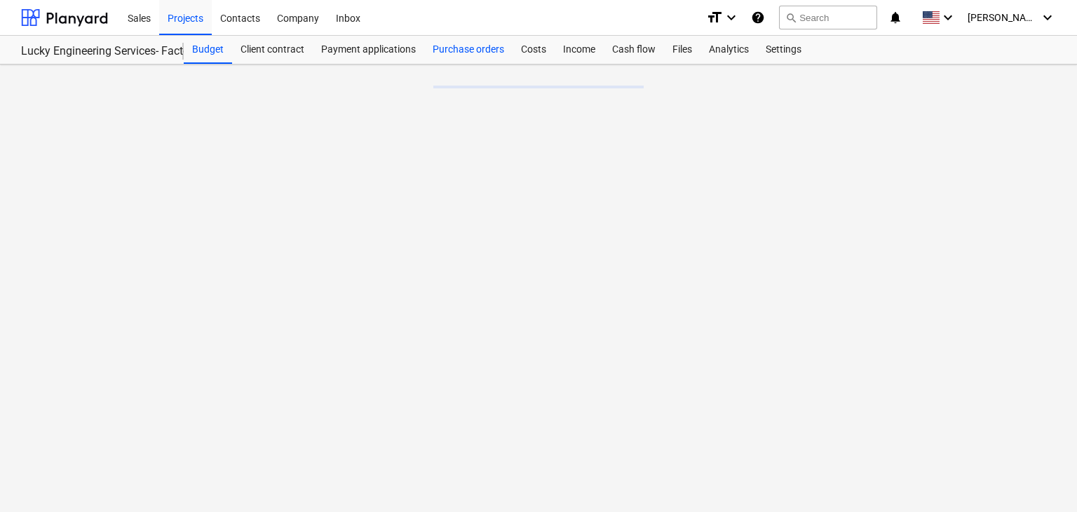
click at [466, 54] on div "Purchase orders" at bounding box center [468, 50] width 88 height 28
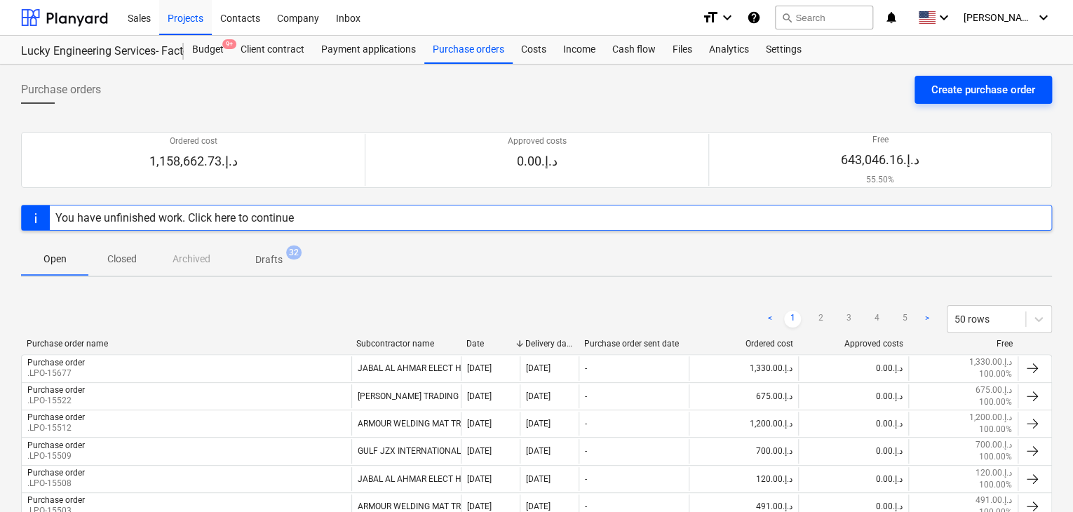
click at [966, 86] on div "Create purchase order" at bounding box center [983, 90] width 104 height 18
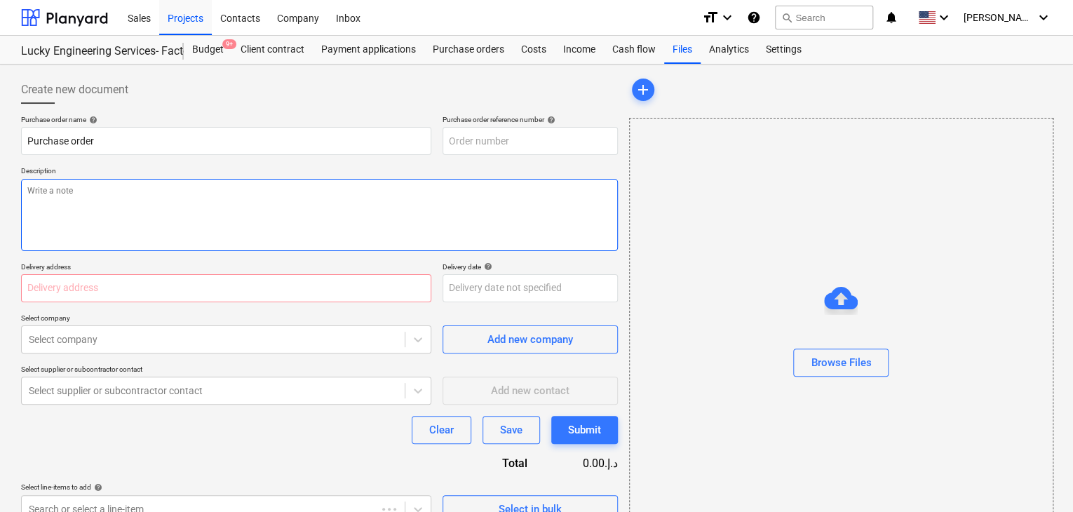
click at [461, 182] on textarea at bounding box center [319, 215] width 597 height 72
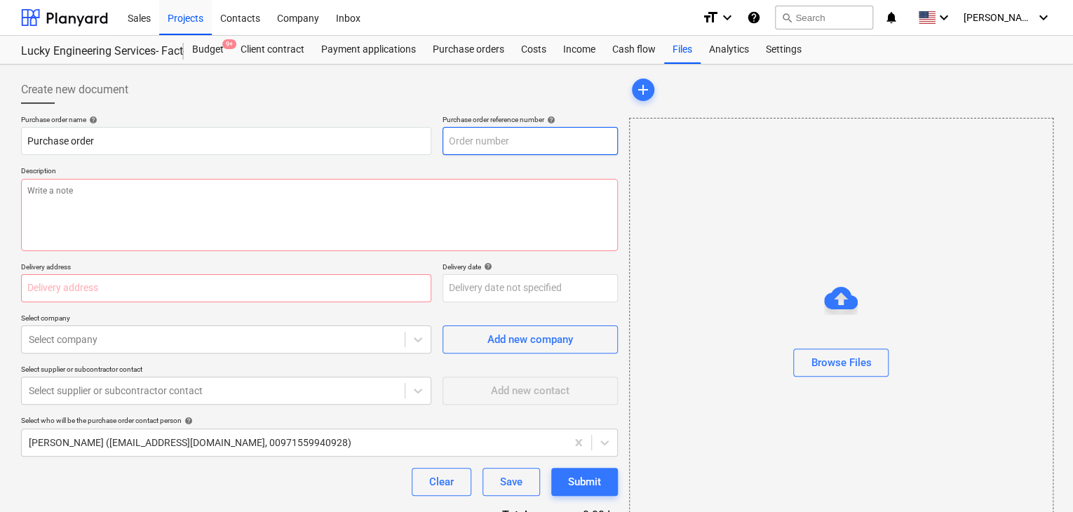
click at [528, 142] on input "text" at bounding box center [530, 141] width 175 height 28
click at [473, 170] on p "Description" at bounding box center [319, 172] width 597 height 12
type textarea "x"
type input "LES-PO-538"
drag, startPoint x: 530, startPoint y: 147, endPoint x: 435, endPoint y: 147, distance: 95.4
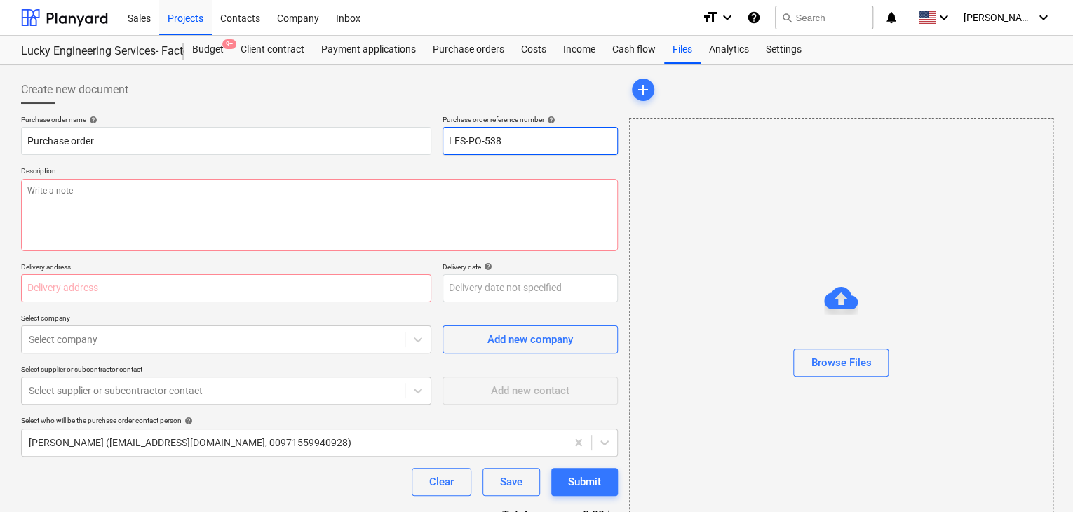
click at [435, 147] on div "Purchase order name help Purchase order Purchase order reference number help LE…" at bounding box center [319, 135] width 597 height 40
type textarea "x"
type input "."
type textarea "x"
type input ".L"
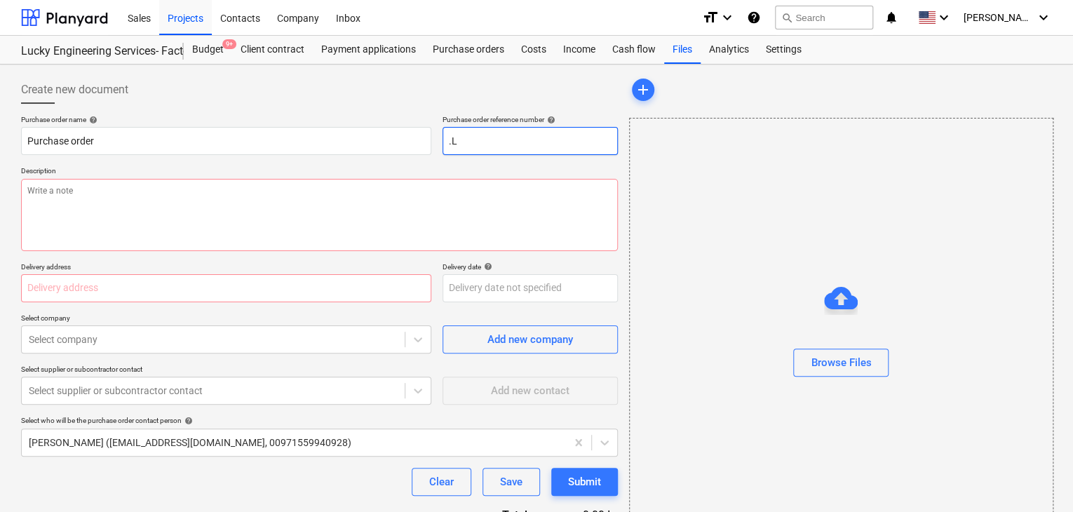
type textarea "x"
type input ".LP"
type textarea "x"
type input ".LPO"
type textarea "x"
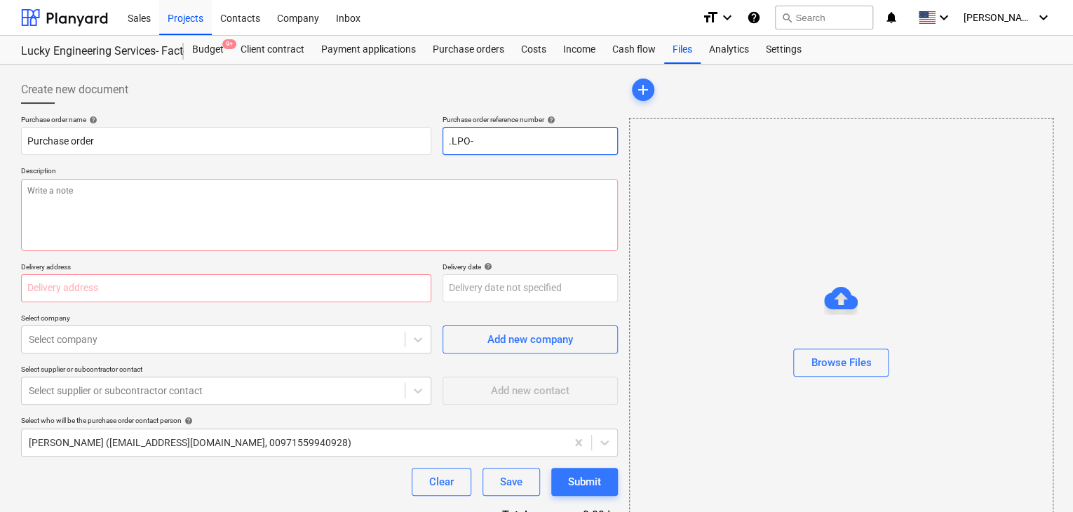
type input ".LPO-"
type textarea "x"
type input ".LPO-1"
type textarea "x"
type input ".LPO-15"
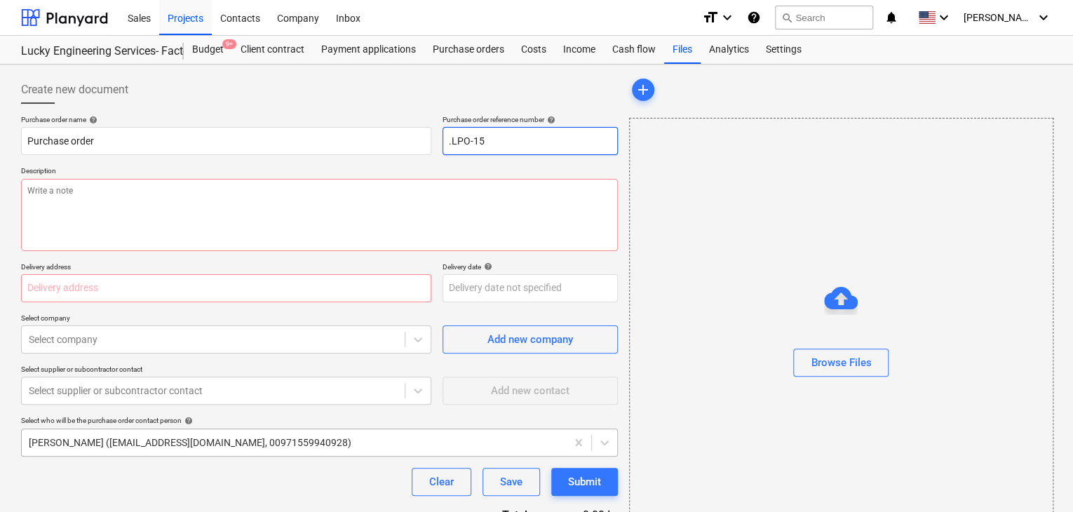
type textarea "x"
type input ".LPO-156"
type textarea "x"
type input ".LPO-1568"
type textarea "x"
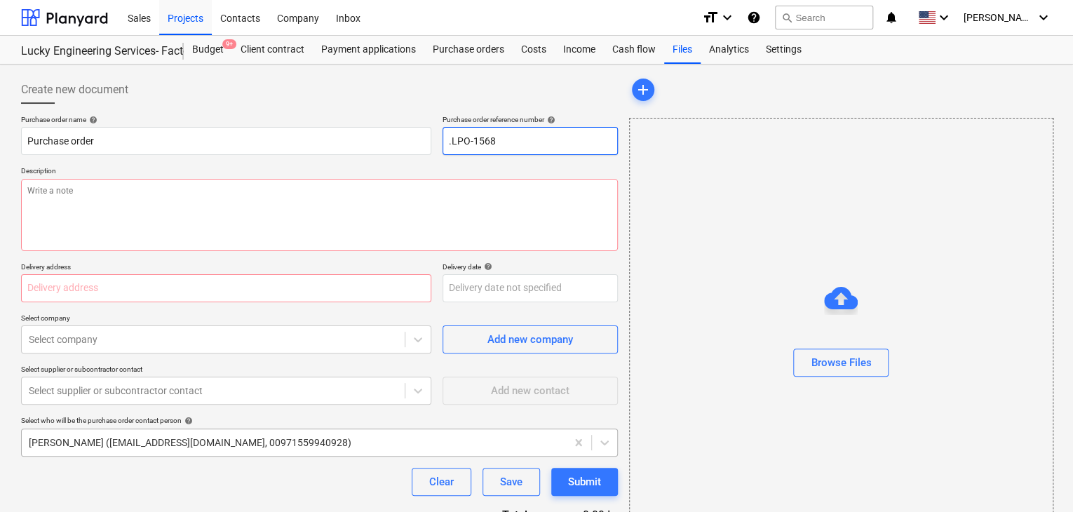
type input ".LPO-15680"
type textarea "x"
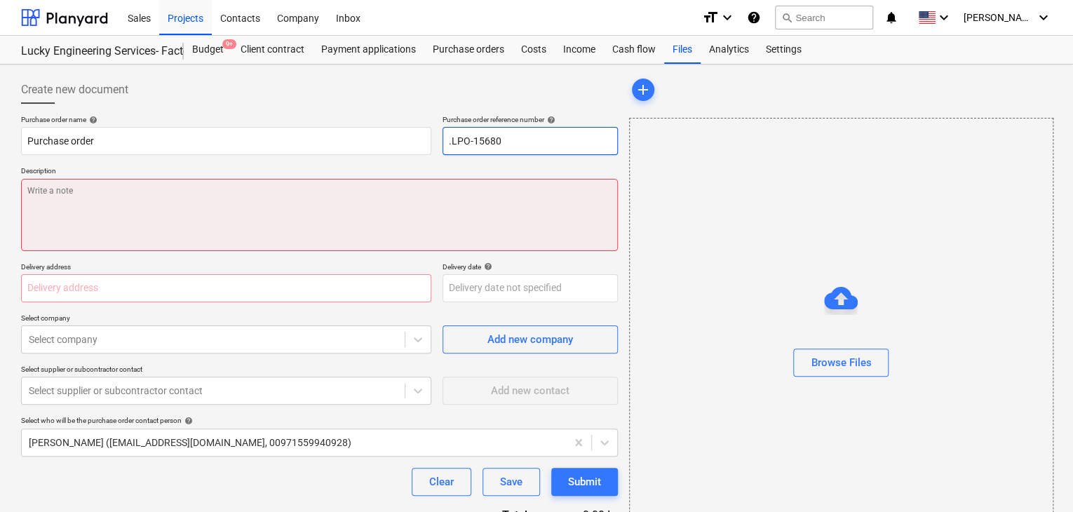
type input ".LPO-15680"
click at [104, 189] on textarea at bounding box center [319, 215] width 597 height 72
type textarea "x"
type textarea "0"
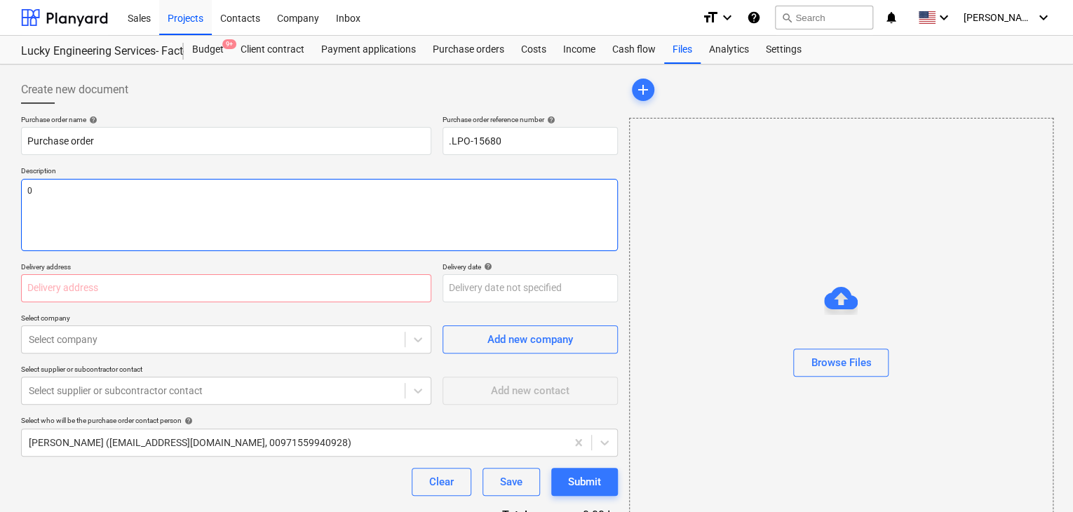
type textarea "x"
type textarea "06"
type textarea "x"
type textarea "06/"
type textarea "x"
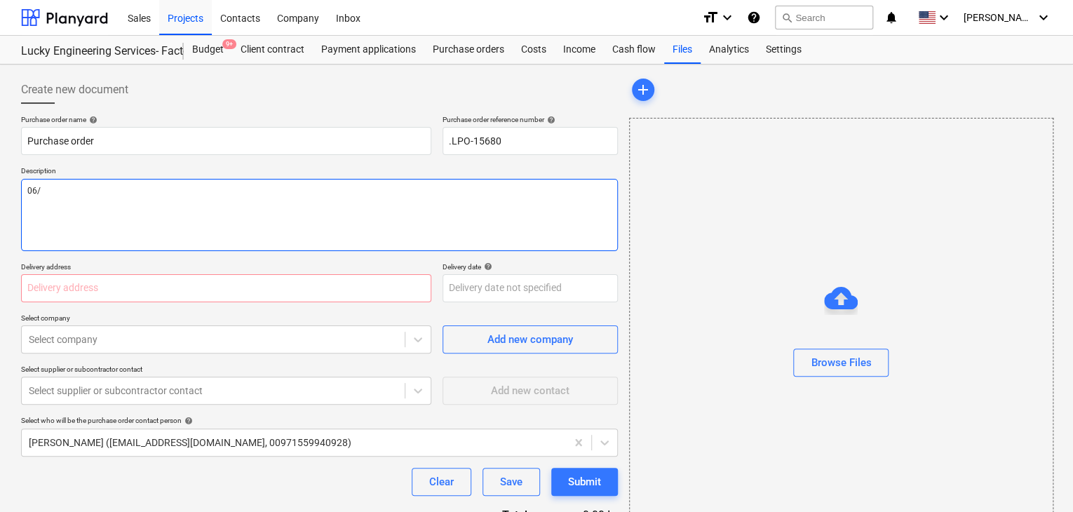
type textarea "06/O"
type textarea "x"
type textarea "06/OC"
type textarea "x"
type textarea "06/OCT"
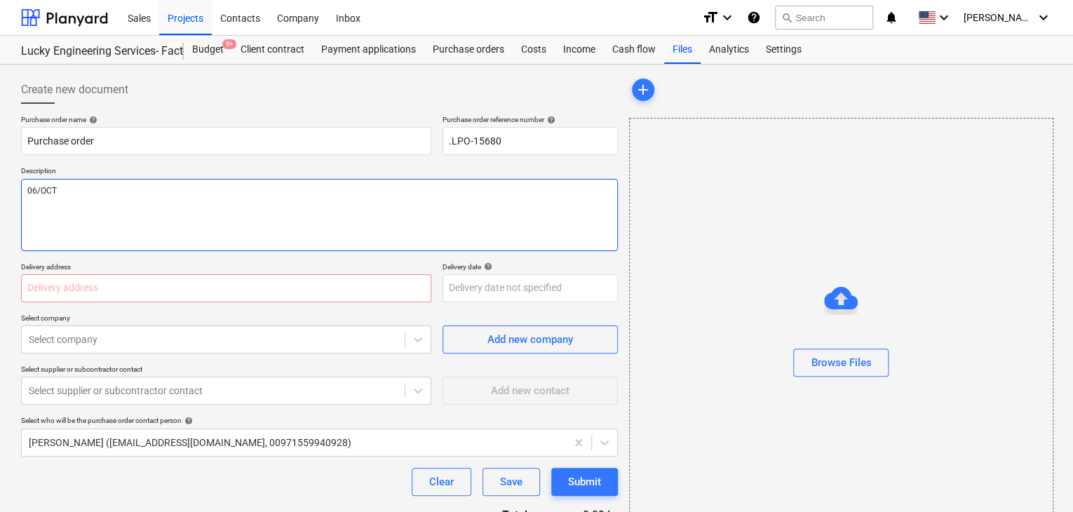
type textarea "x"
type textarea "06/OCT."
type textarea "x"
type textarea "06/OCT"
type textarea "x"
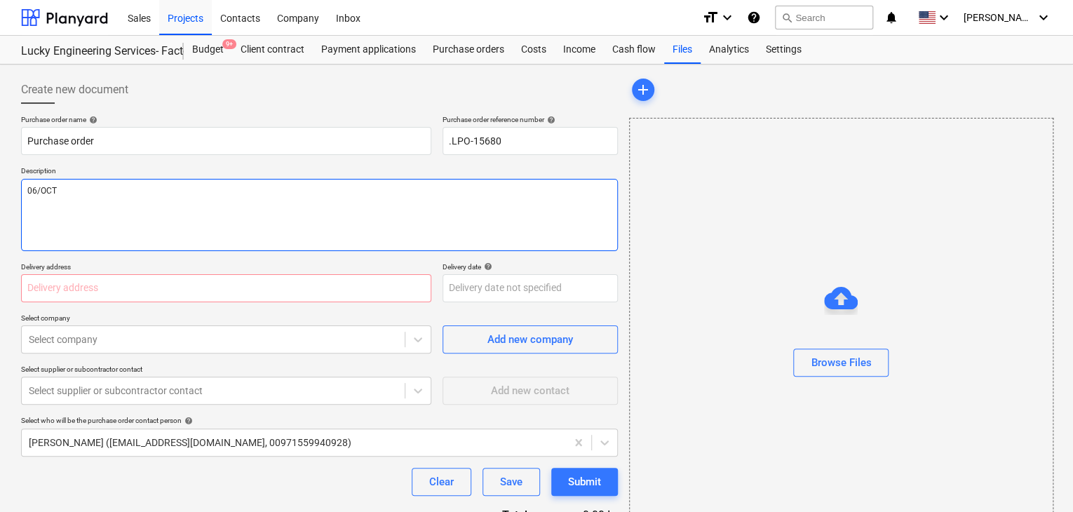
type textarea "06/OCT/"
type textarea "x"
type textarea "06/[DATE]"
type textarea "x"
type textarea "[DATE]"
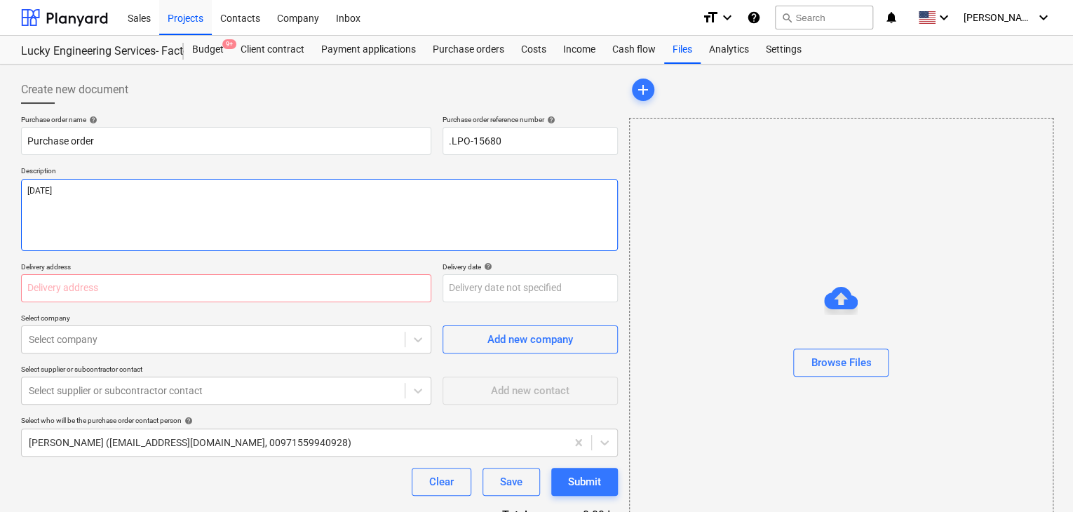
type textarea "x"
type textarea "[DATE]"
type textarea "x"
type textarea "[DATE]"
click at [41, 294] on input "text" at bounding box center [226, 288] width 410 height 28
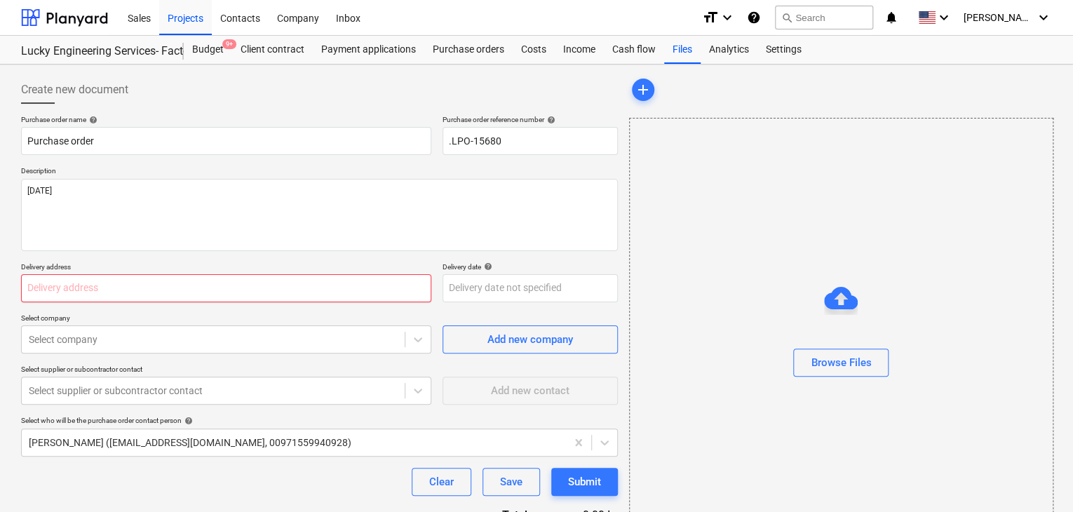
type textarea "x"
type input "L"
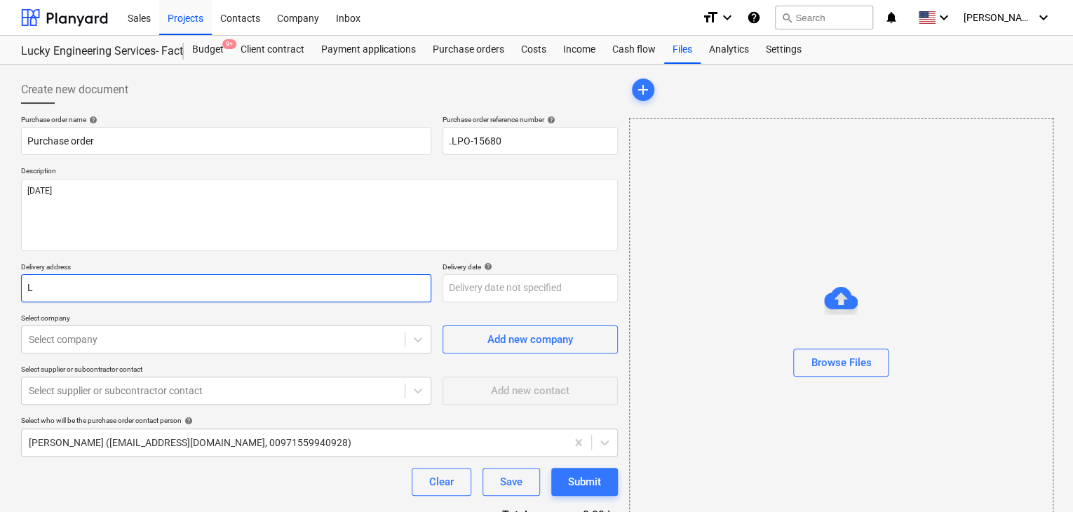
type textarea "x"
type input "LU"
type textarea "x"
type input "LUC"
type textarea "x"
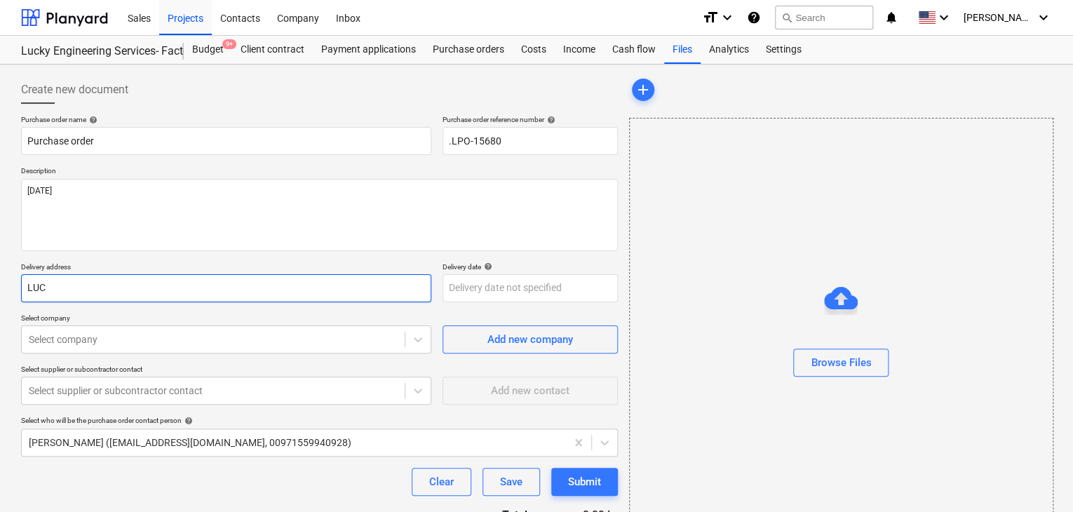
type input "LUCK"
type textarea "x"
type input "LUCKY"
type textarea "x"
type input "LUCKY"
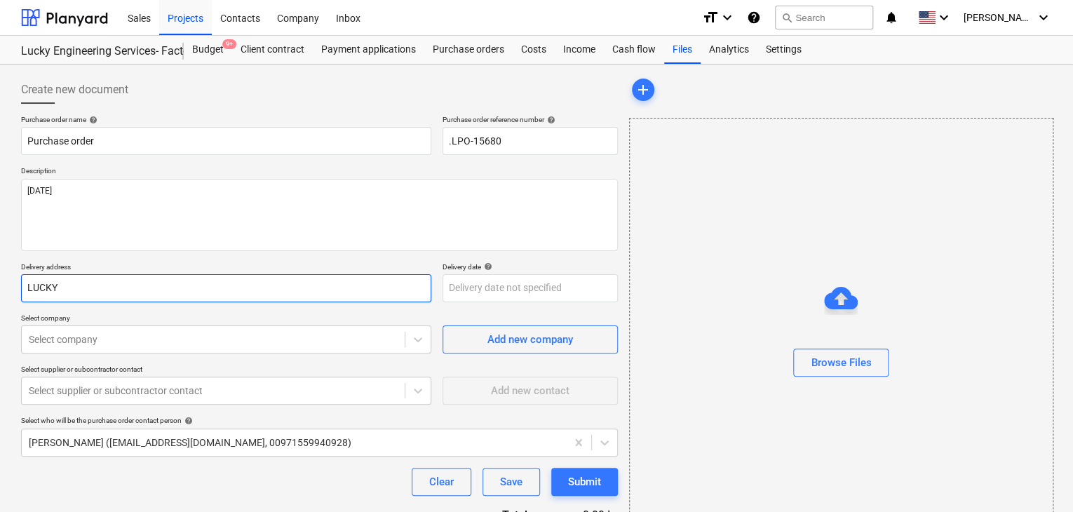
type textarea "x"
type input "LUCKY E"
type textarea "x"
type input "LUCKY EN"
type textarea "x"
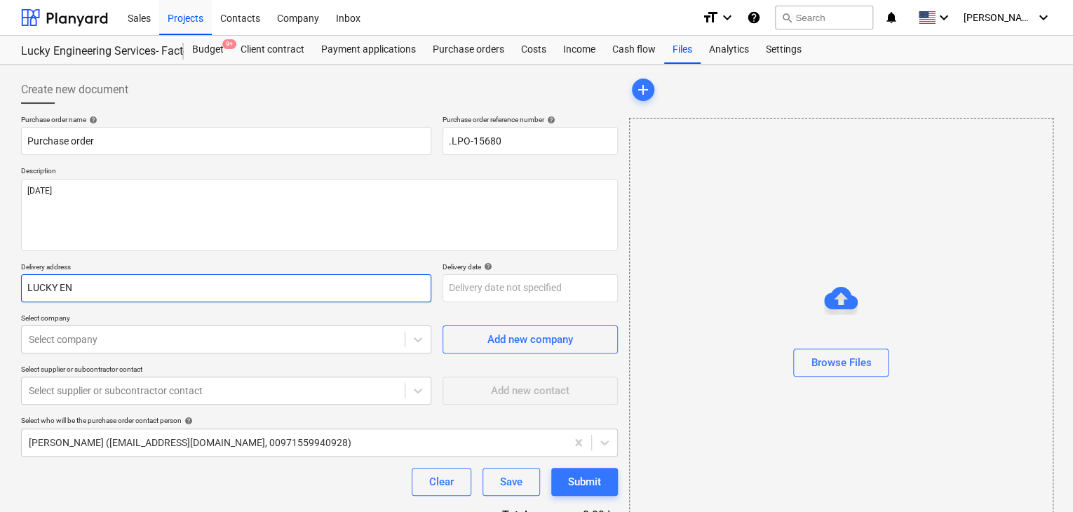
type input "LUCKY ENG"
type textarea "x"
type input "LUCKY ENGI"
type textarea "x"
type input "LUCKY ENGIN"
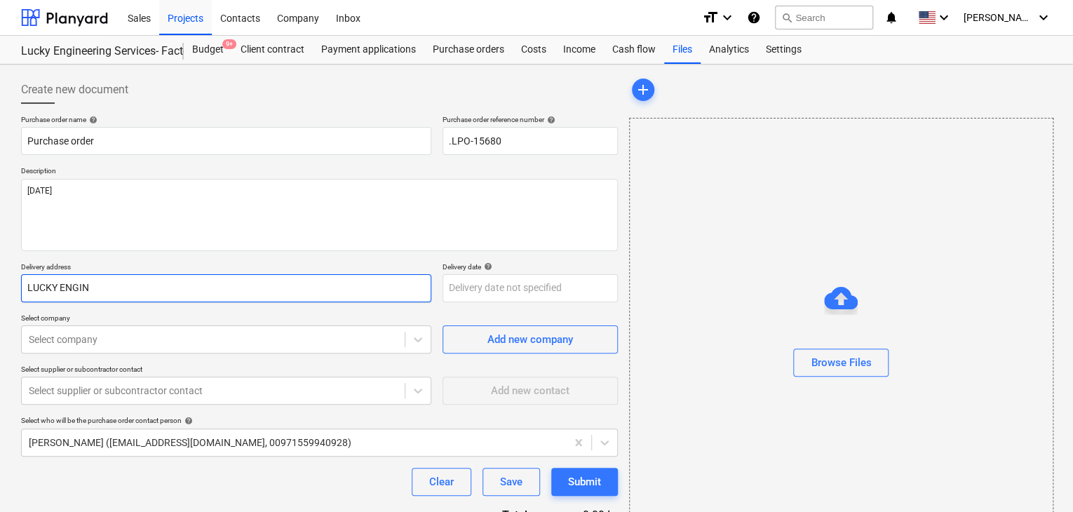
type textarea "x"
type input "LUCKY ENGINE"
type textarea "x"
type input "LUCKY ENGINEE"
type textarea "x"
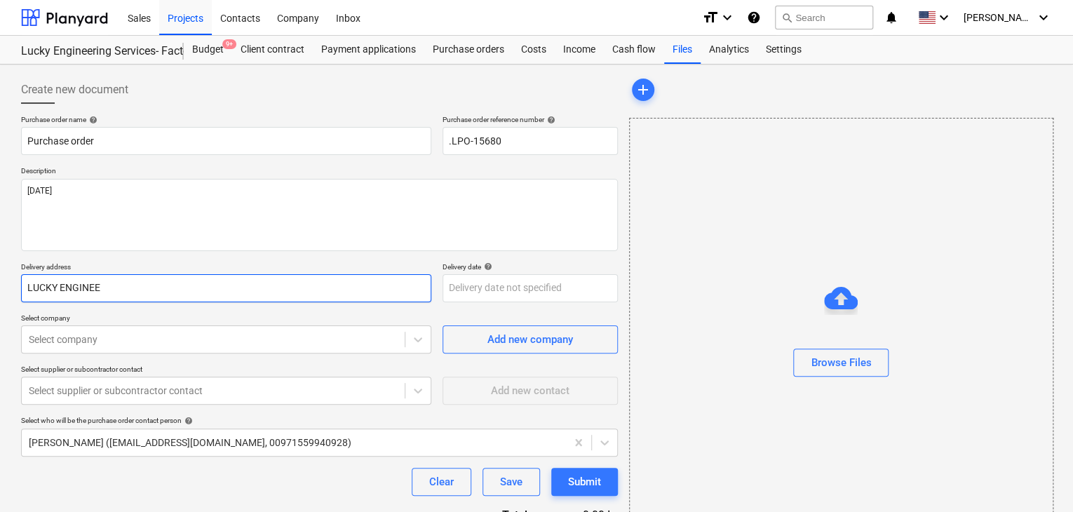
type input "LUCKY ENGINEER"
type textarea "x"
type input "LUCKY ENGINEERI"
type textarea "x"
type input "LUCKY ENGINEERIN"
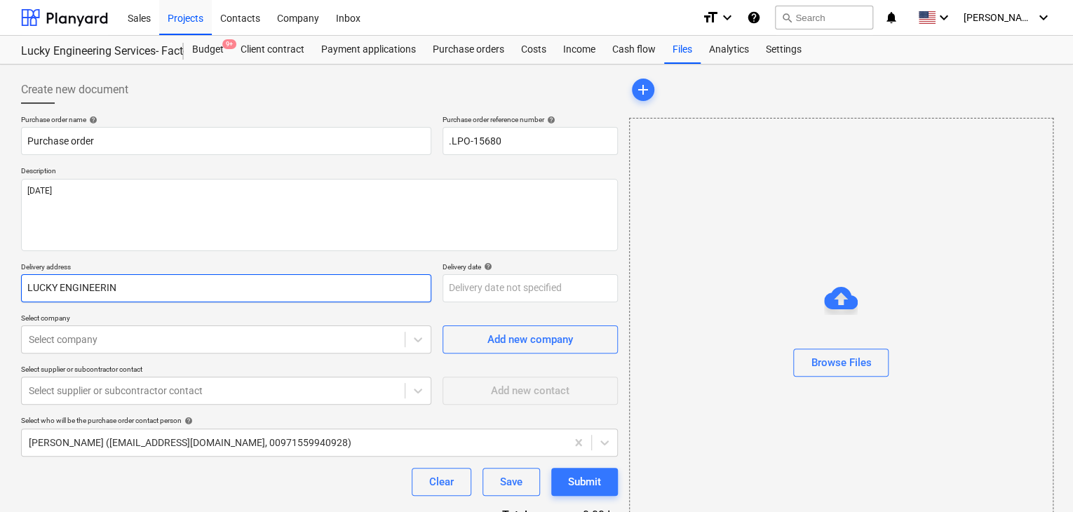
type textarea "x"
type input "LUCKY ENGINEERING"
type textarea "x"
type input "LUCKY ENGINEERING"
type textarea "x"
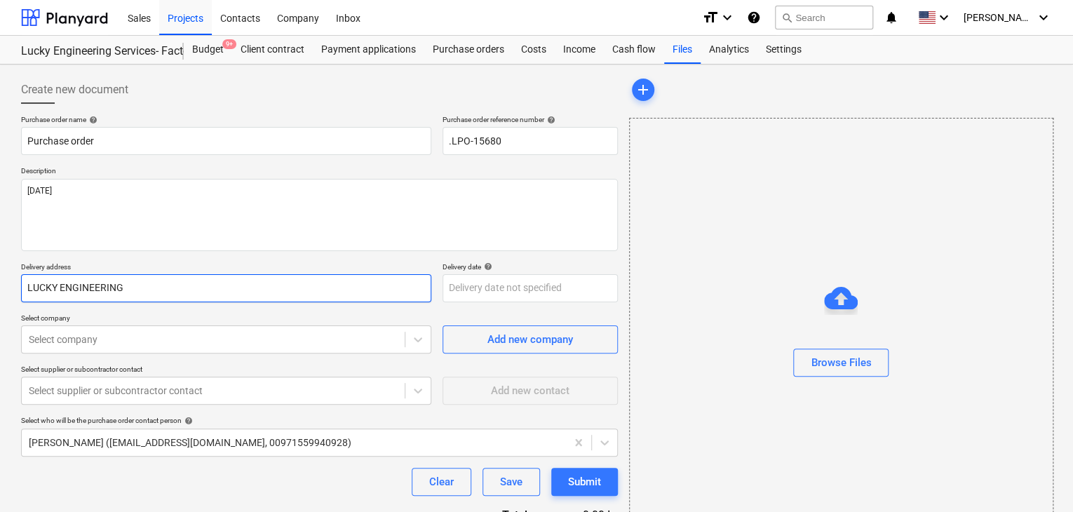
type input "LUCKY ENGINEERING S"
type textarea "x"
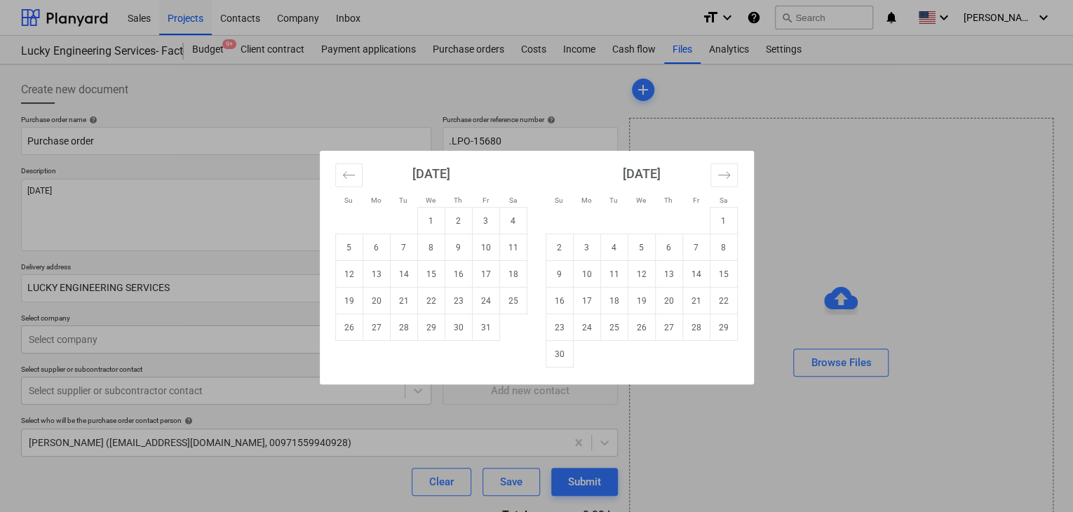
click at [454, 292] on body "Sales Projects Contacts Company Inbox format_size keyboard_arrow_down help sear…" at bounding box center [536, 256] width 1073 height 512
drag, startPoint x: 426, startPoint y: 327, endPoint x: 182, endPoint y: 328, distance: 244.1
click at [425, 328] on td "29" at bounding box center [430, 327] width 27 height 27
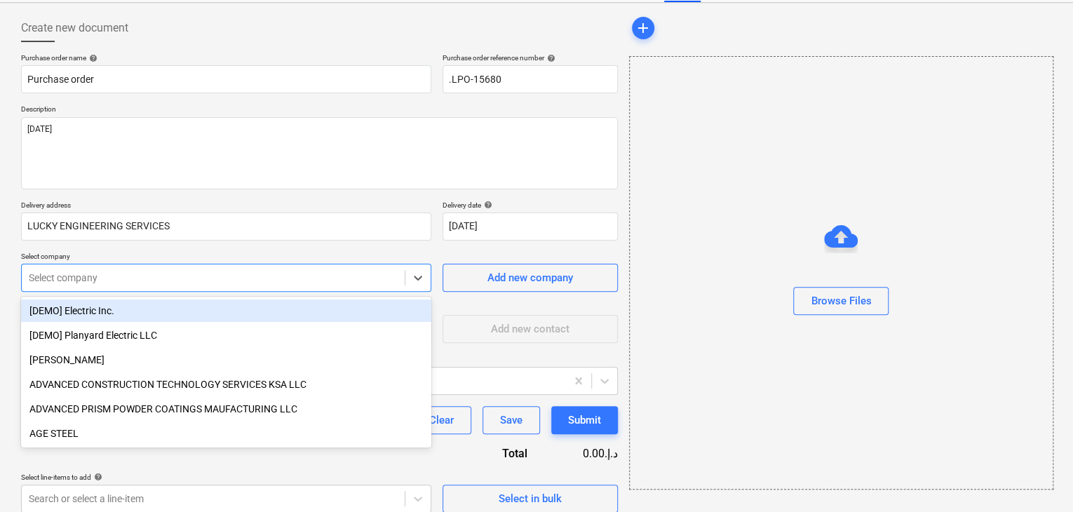
click at [140, 332] on body "Sales Projects Contacts Company Inbox format_size keyboard_arrow_down help sear…" at bounding box center [536, 194] width 1073 height 512
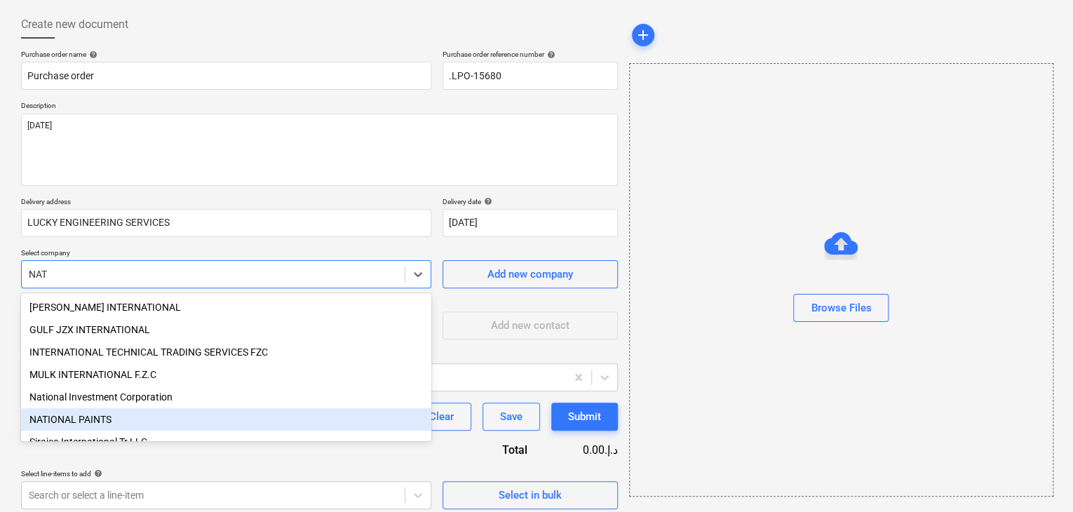
click at [109, 416] on div "NATIONAL PAINTS" at bounding box center [226, 419] width 410 height 22
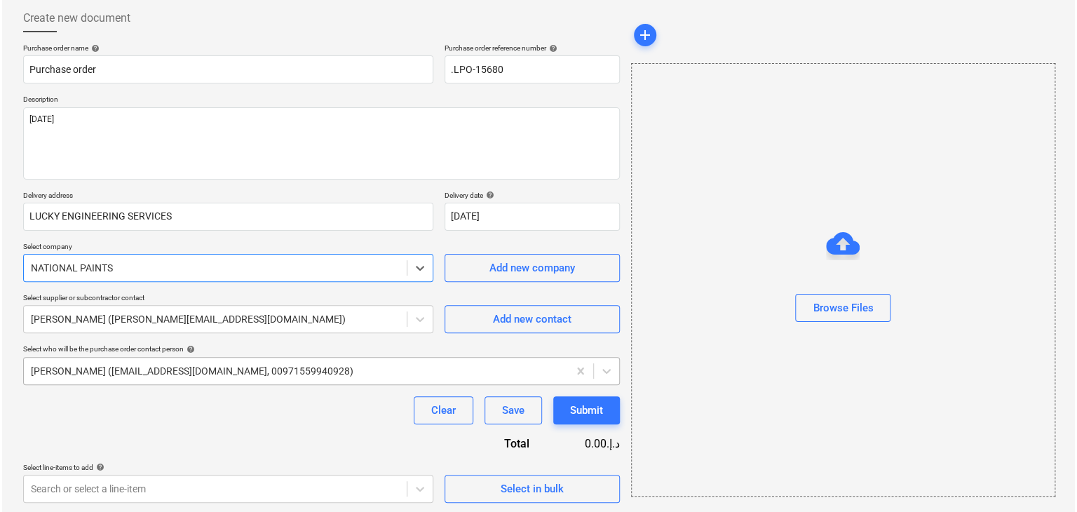
scroll to position [73, 0]
click at [460, 486] on span "Select in bulk" at bounding box center [530, 487] width 140 height 18
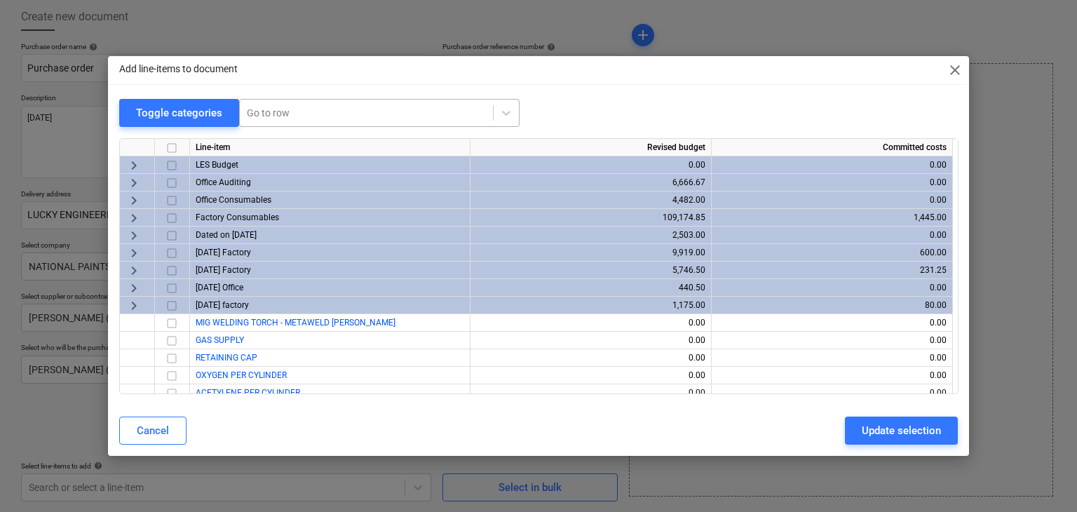
click at [295, 107] on div at bounding box center [366, 113] width 239 height 14
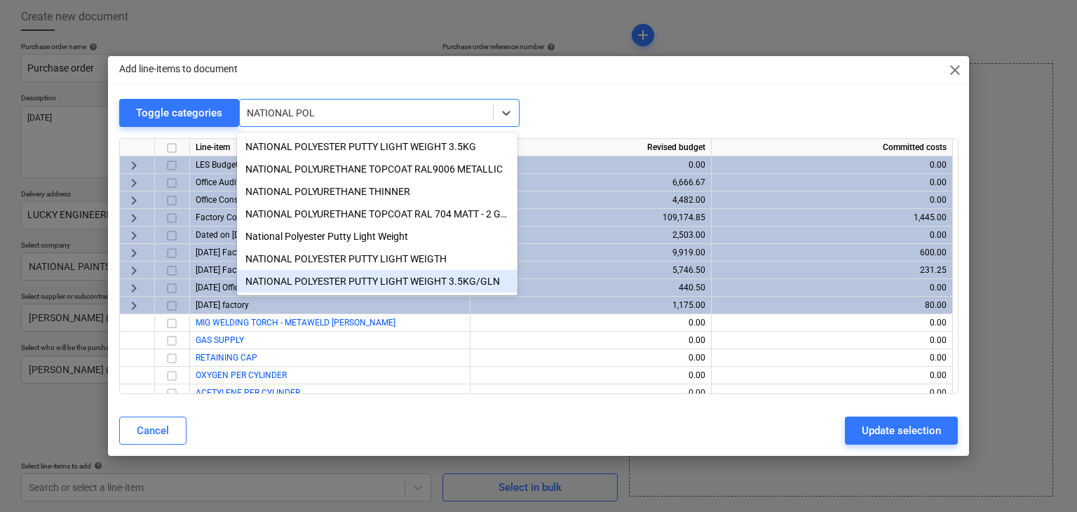
click at [418, 282] on div "NATIONAL POLYESTER PUTTY LIGHT WEIGHT 3.5KG/GLN" at bounding box center [377, 281] width 281 height 22
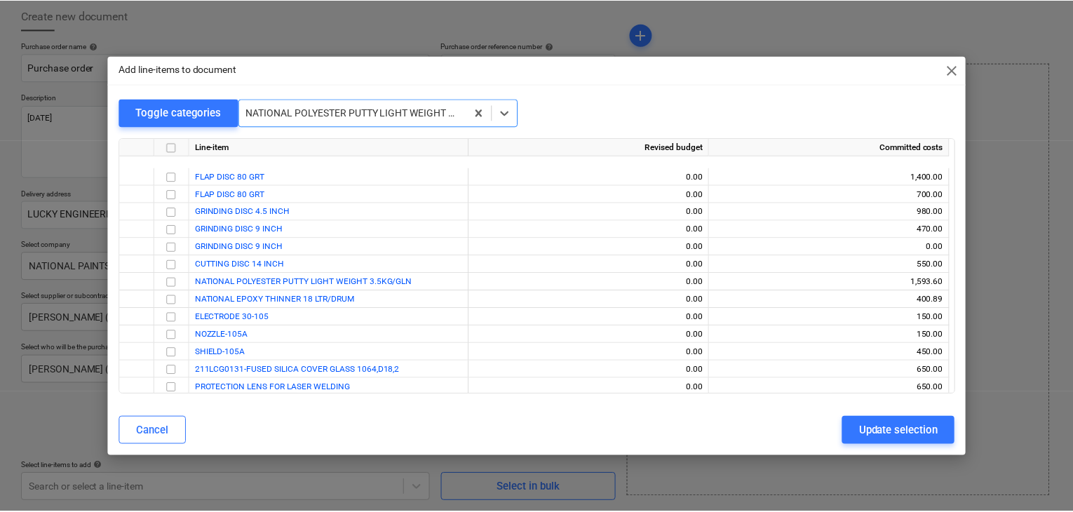
scroll to position [21320, 0]
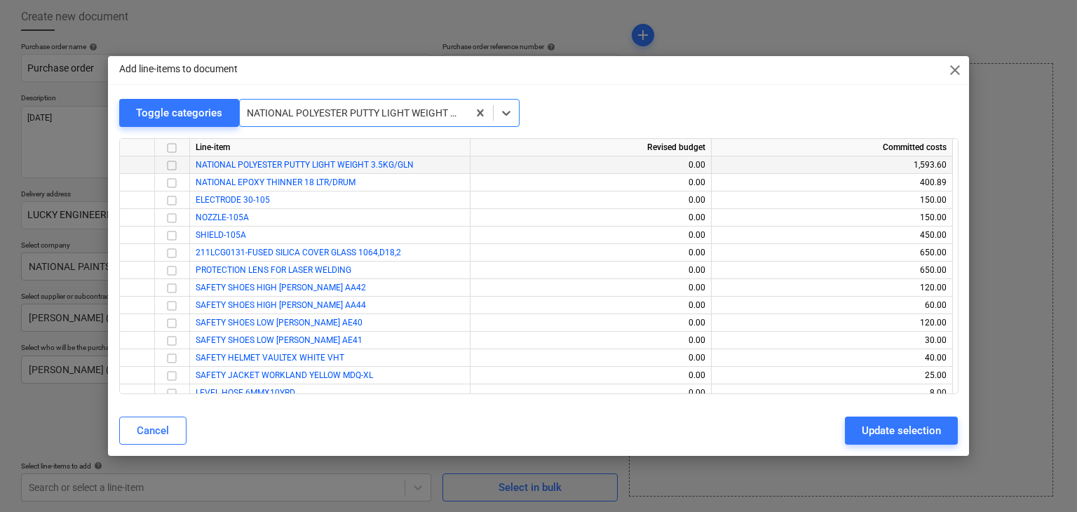
click at [171, 168] on input "checkbox" at bounding box center [171, 165] width 17 height 17
drag, startPoint x: 861, startPoint y: 423, endPoint x: 713, endPoint y: 416, distance: 148.1
click at [854, 423] on button "Update selection" at bounding box center [901, 431] width 113 height 28
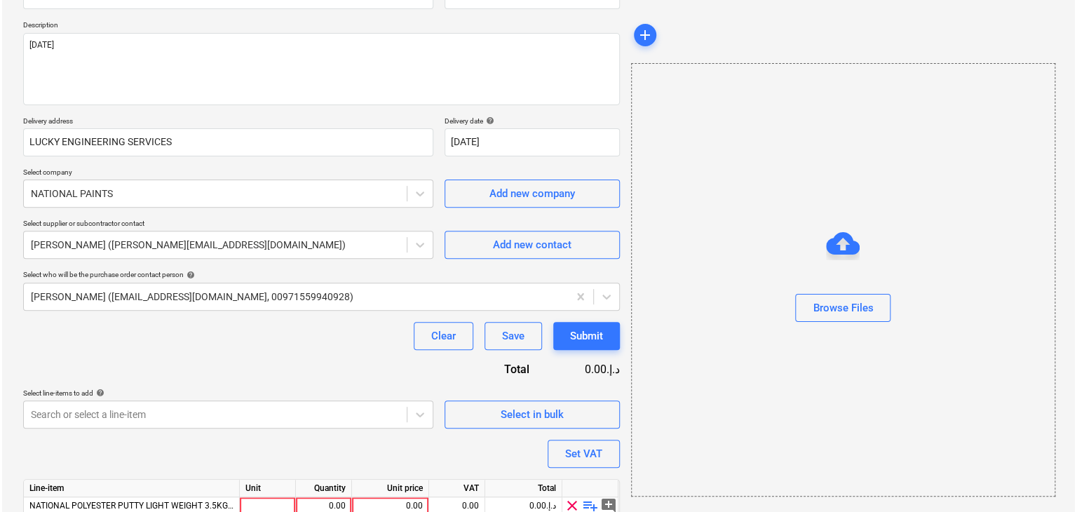
scroll to position [205, 0]
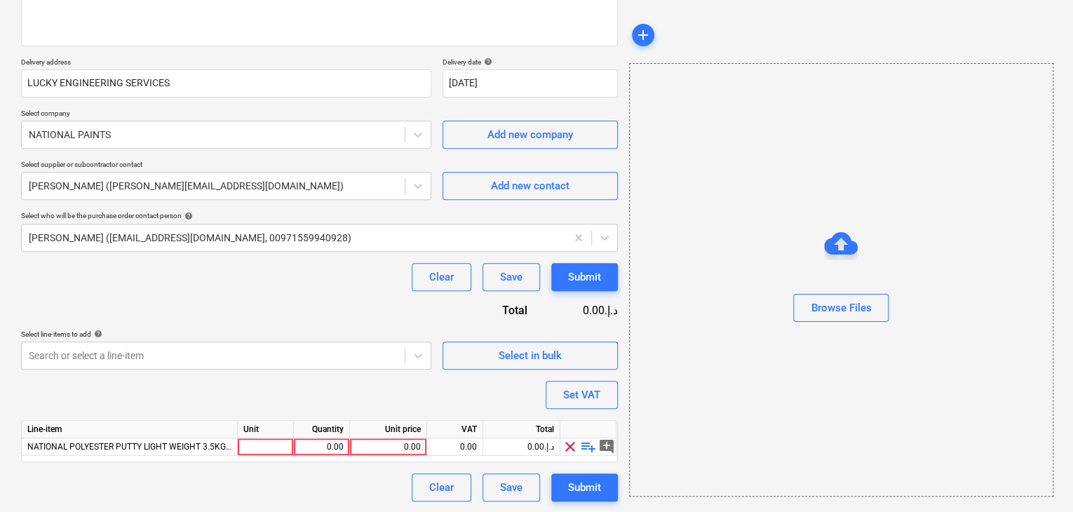
click at [264, 435] on div "Unit" at bounding box center [266, 430] width 56 height 18
click at [261, 442] on div at bounding box center [266, 447] width 56 height 18
click at [318, 449] on div "0.00" at bounding box center [321, 447] width 44 height 18
click at [412, 441] on div "0.00" at bounding box center [388, 447] width 65 height 18
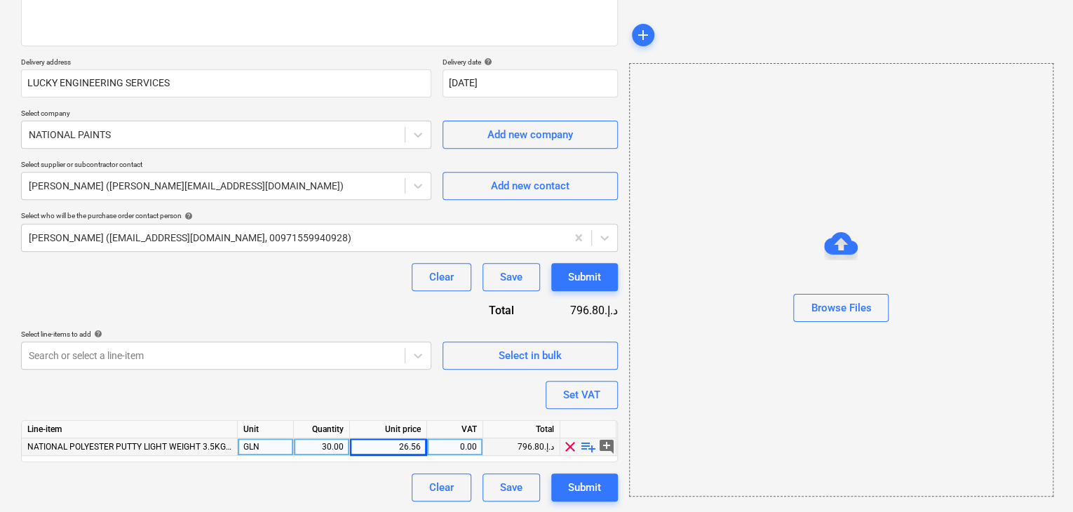
click at [656, 357] on div "Browse Files" at bounding box center [841, 279] width 424 height 433
click at [574, 382] on button "Set VAT" at bounding box center [582, 395] width 72 height 28
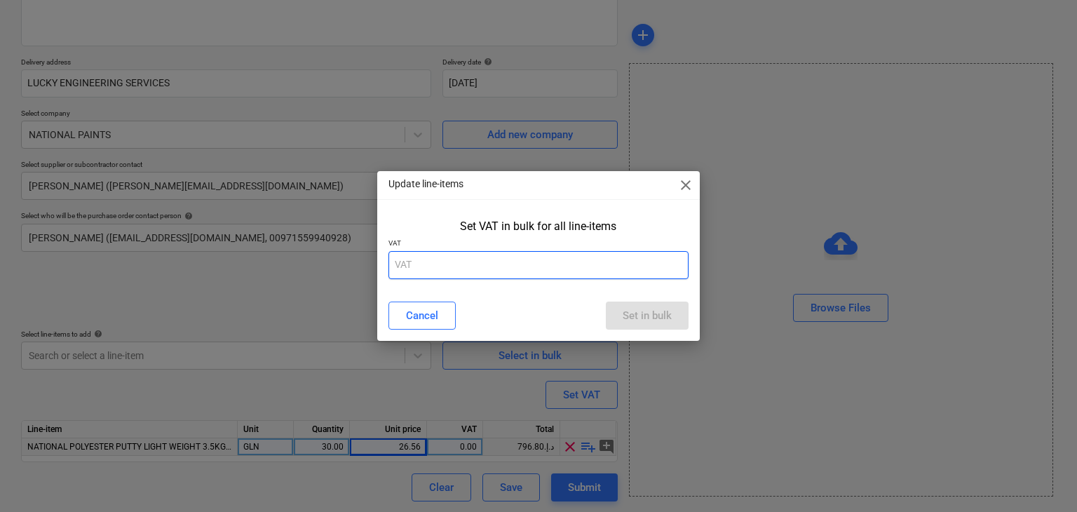
click at [505, 265] on input "text" at bounding box center [539, 265] width 301 height 28
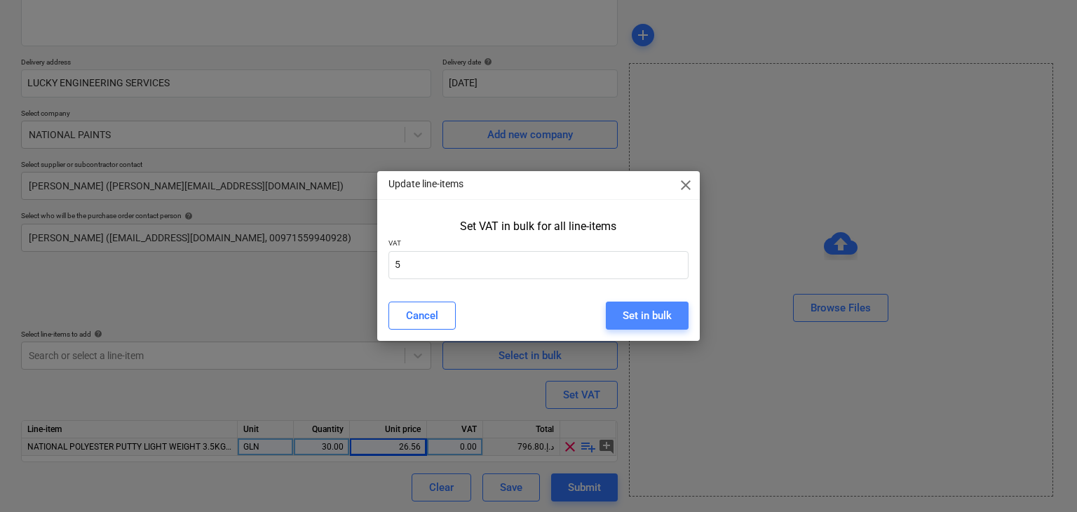
click at [644, 306] on div "Set in bulk" at bounding box center [647, 315] width 49 height 18
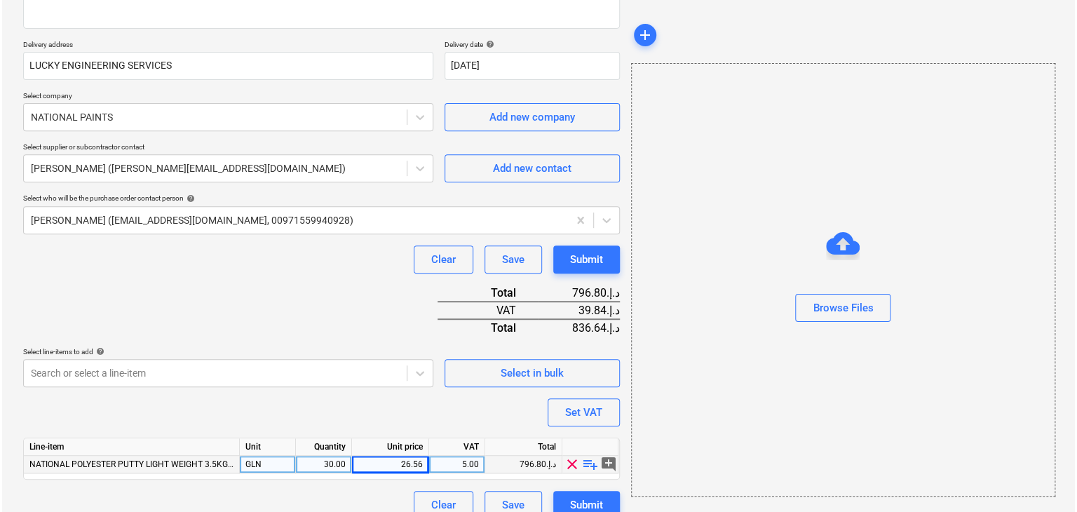
scroll to position [240, 0]
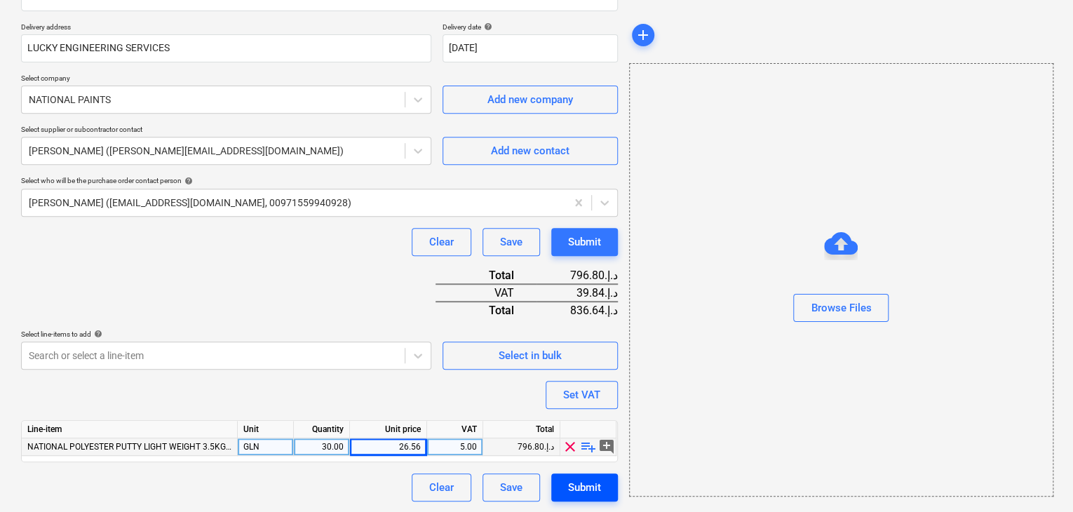
click at [588, 481] on div "Submit" at bounding box center [584, 487] width 33 height 18
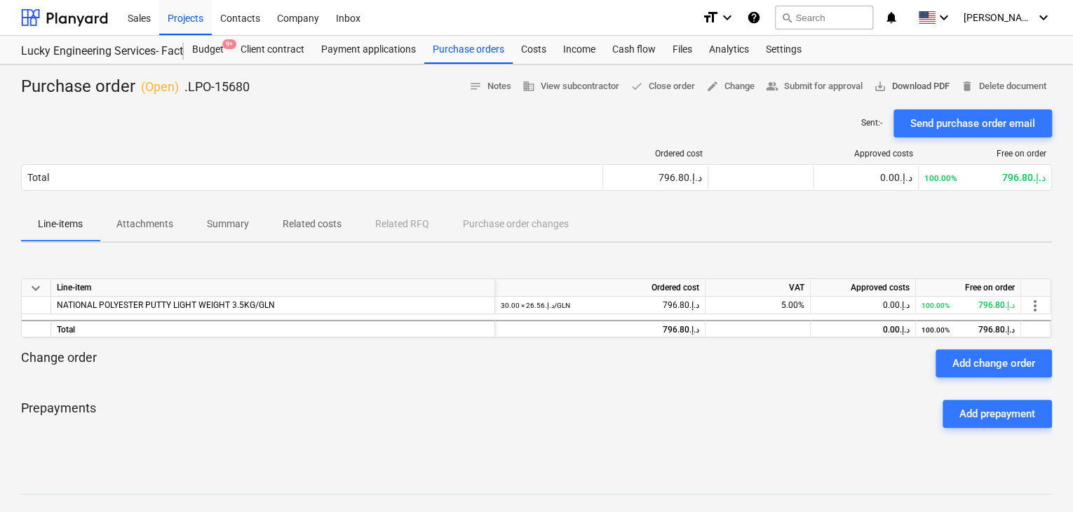
click at [911, 82] on span "save_alt Download PDF" at bounding box center [912, 87] width 76 height 16
